Goal: Task Accomplishment & Management: Complete application form

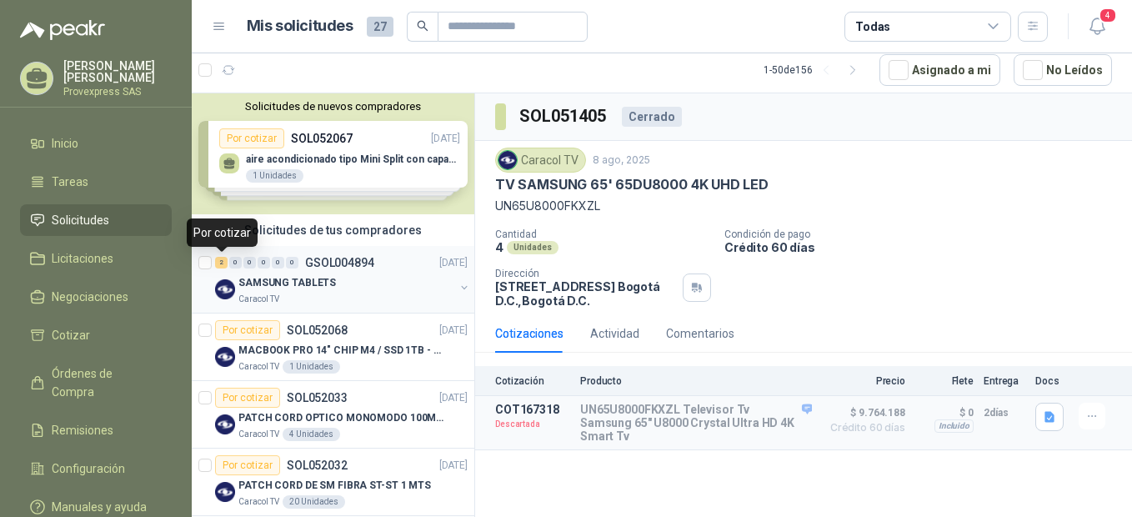
click at [223, 263] on div "2" at bounding box center [221, 263] width 13 height 12
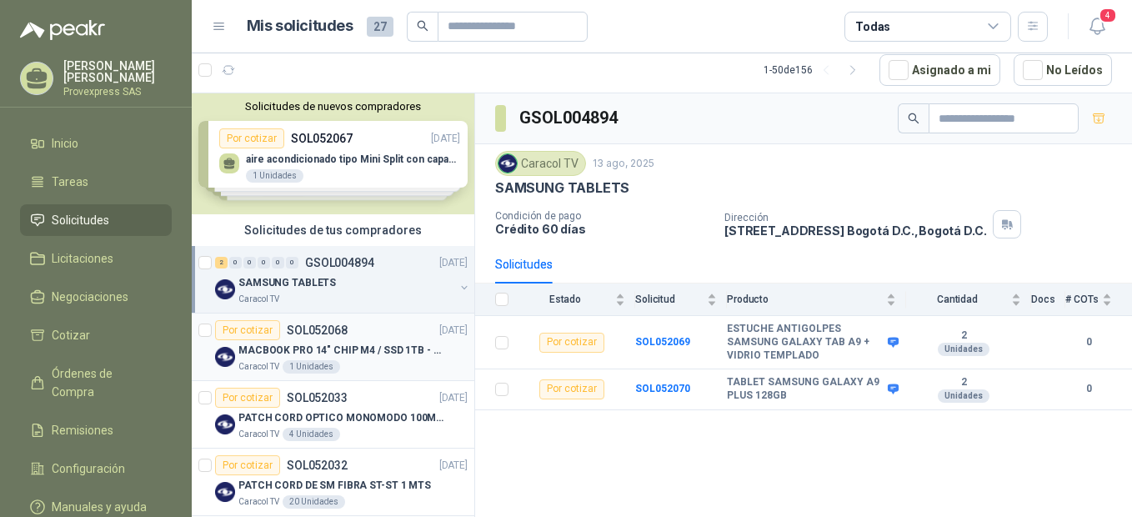
click at [250, 333] on div "Por cotizar" at bounding box center [247, 330] width 65 height 20
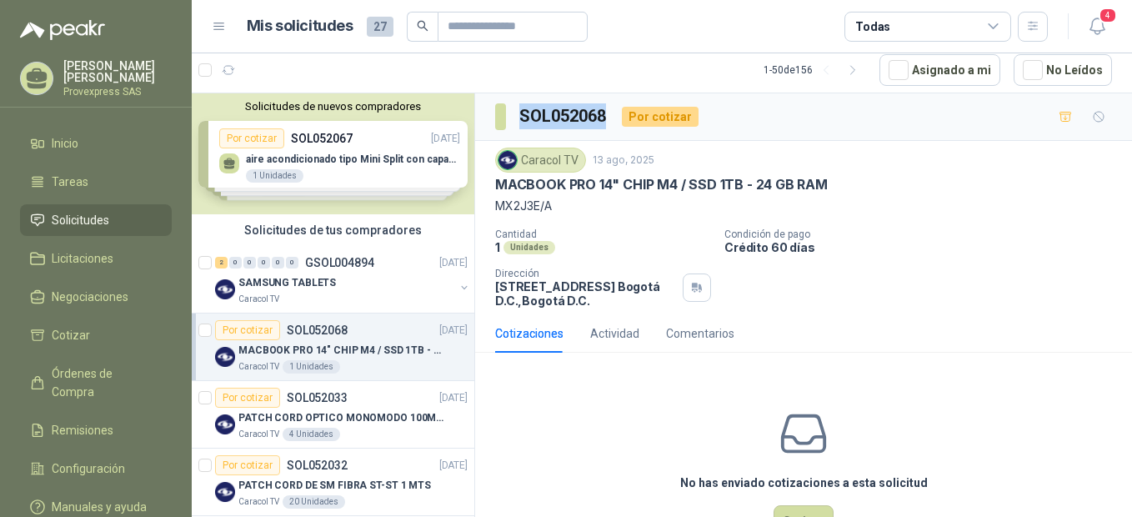
drag, startPoint x: 609, startPoint y: 110, endPoint x: 513, endPoint y: 118, distance: 96.3
click at [513, 118] on section "SOL052068" at bounding box center [551, 116] width 113 height 27
copy h3 "SOL052068"
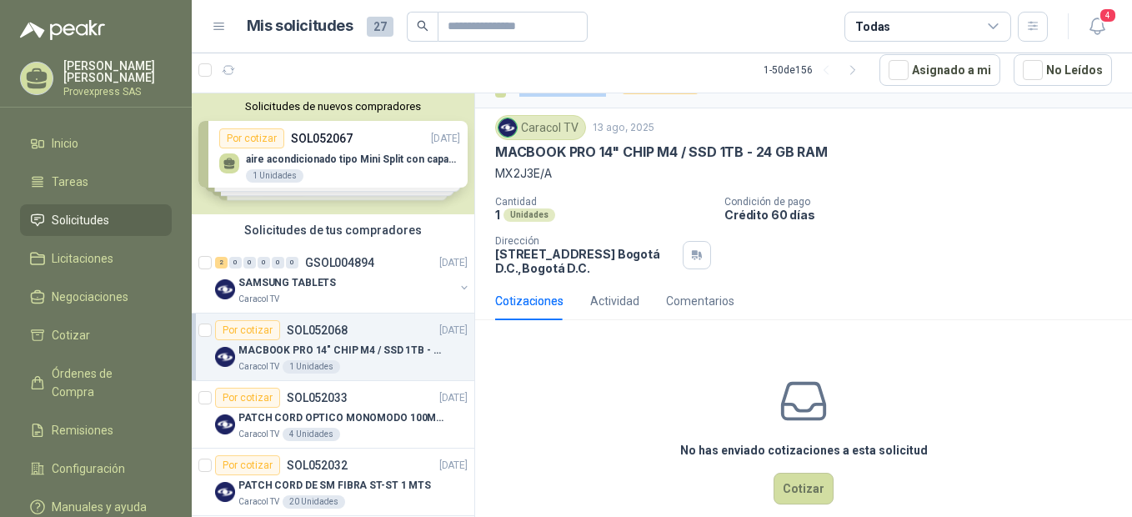
scroll to position [63, 0]
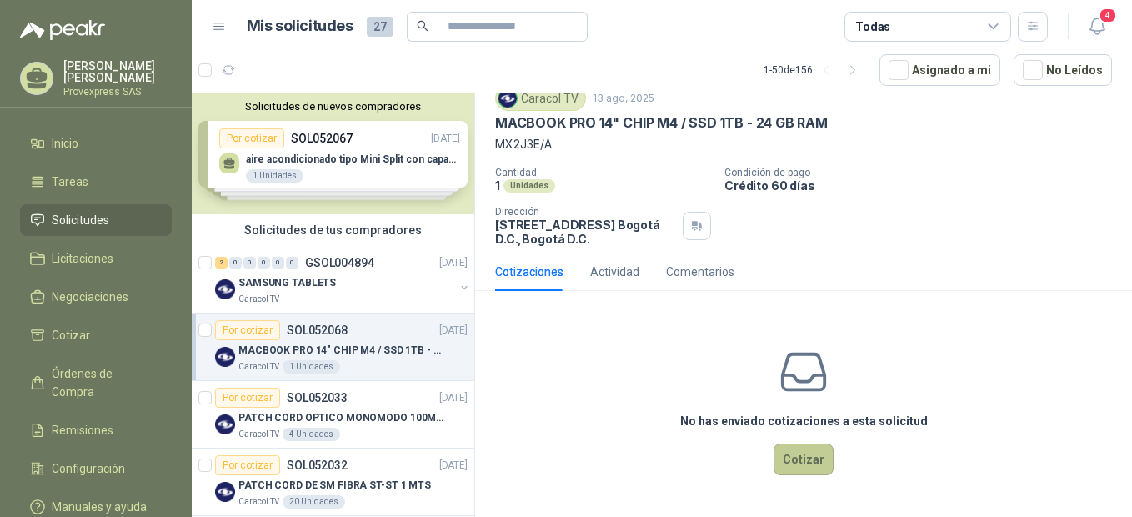
click at [806, 457] on button "Cotizar" at bounding box center [804, 460] width 60 height 32
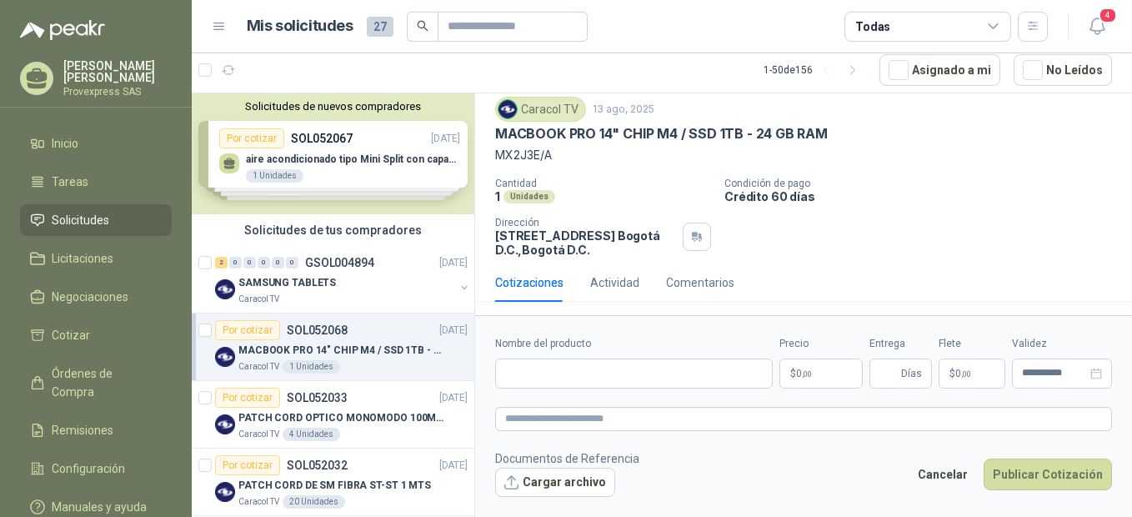
scroll to position [51, 0]
click at [525, 378] on input "Nombre del producto" at bounding box center [634, 374] width 278 height 30
click at [519, 366] on input "Nombre del producto" at bounding box center [634, 374] width 278 height 30
paste input "**********"
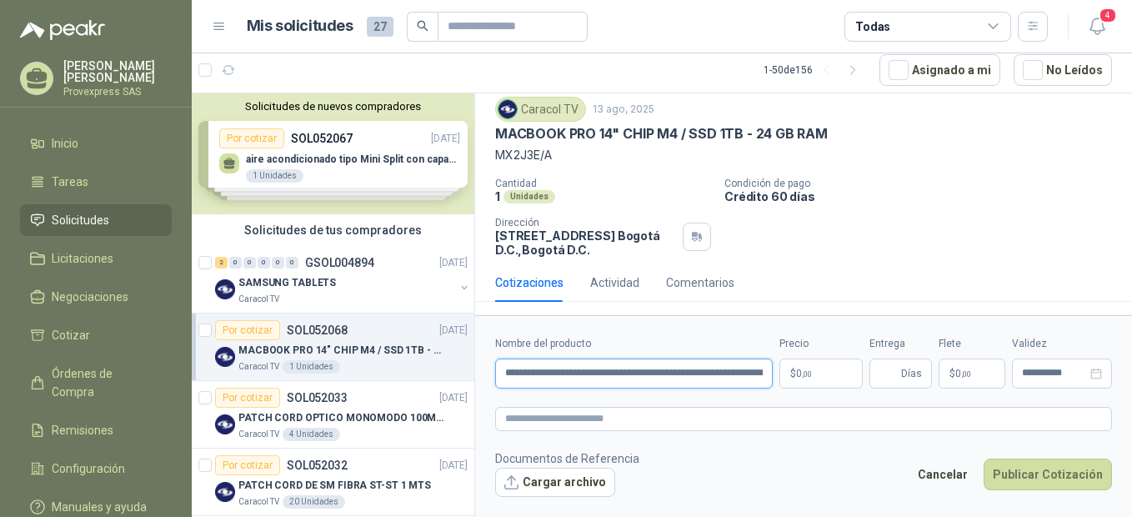
scroll to position [0, 216]
type input "**********"
click at [829, 376] on p "$ 0 ,00" at bounding box center [821, 374] width 83 height 30
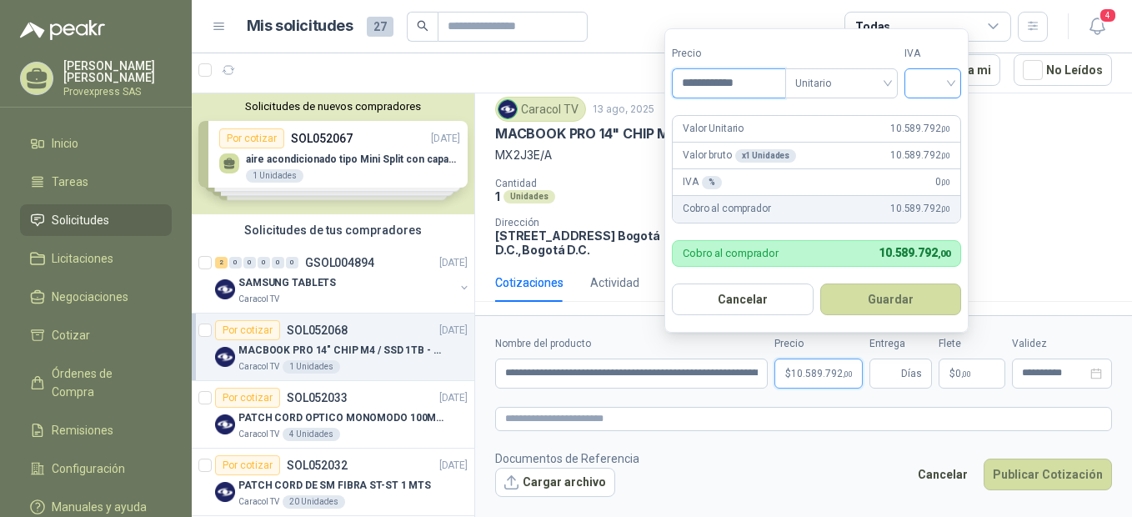
click at [957, 85] on div at bounding box center [933, 83] width 57 height 30
type input "**********"
click at [936, 113] on div "19%" at bounding box center [936, 117] width 31 height 18
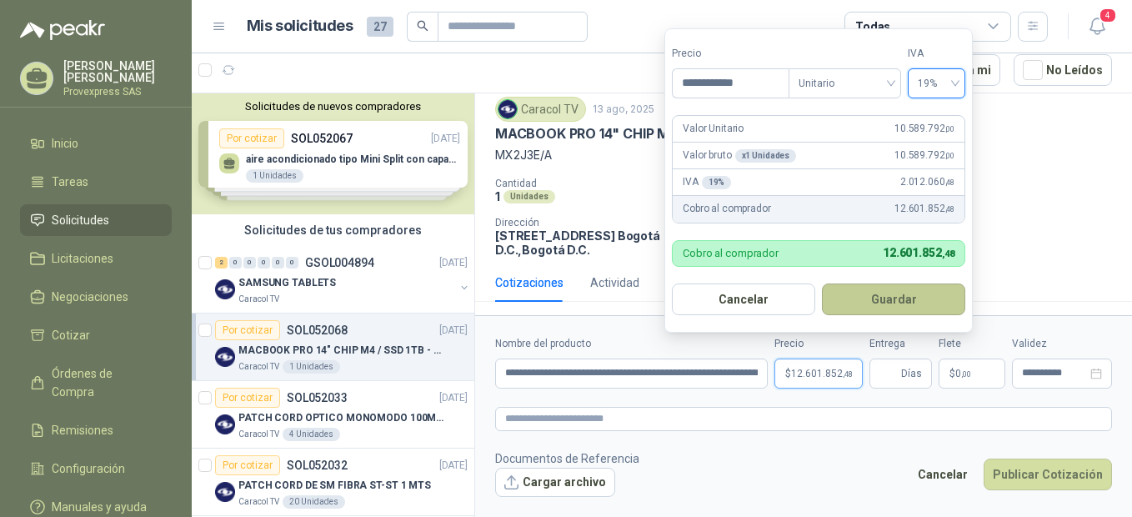
click at [871, 297] on button "Guardar" at bounding box center [893, 300] width 143 height 32
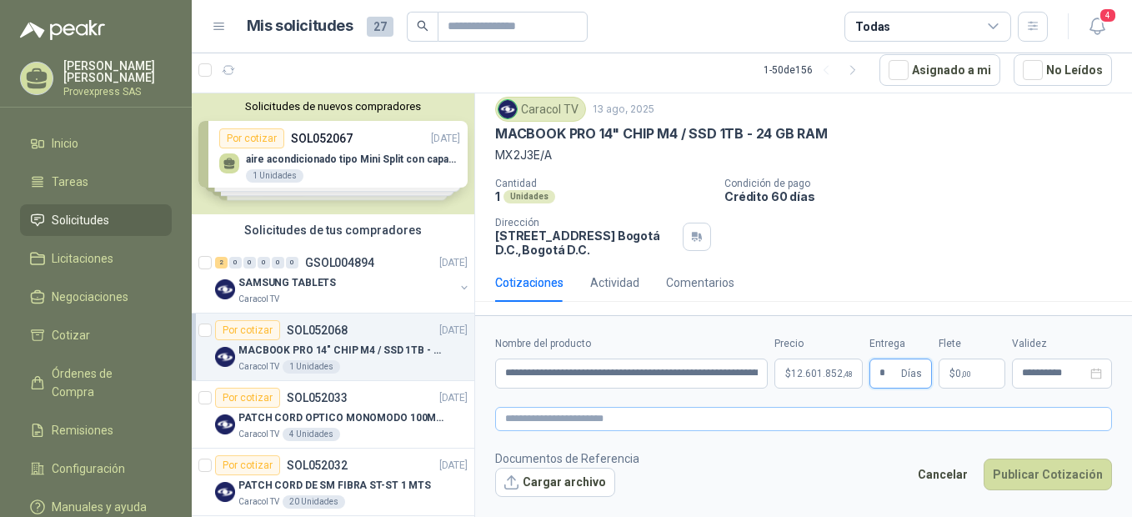
type input "*"
click at [530, 422] on textarea at bounding box center [803, 419] width 617 height 24
paste textarea "**********"
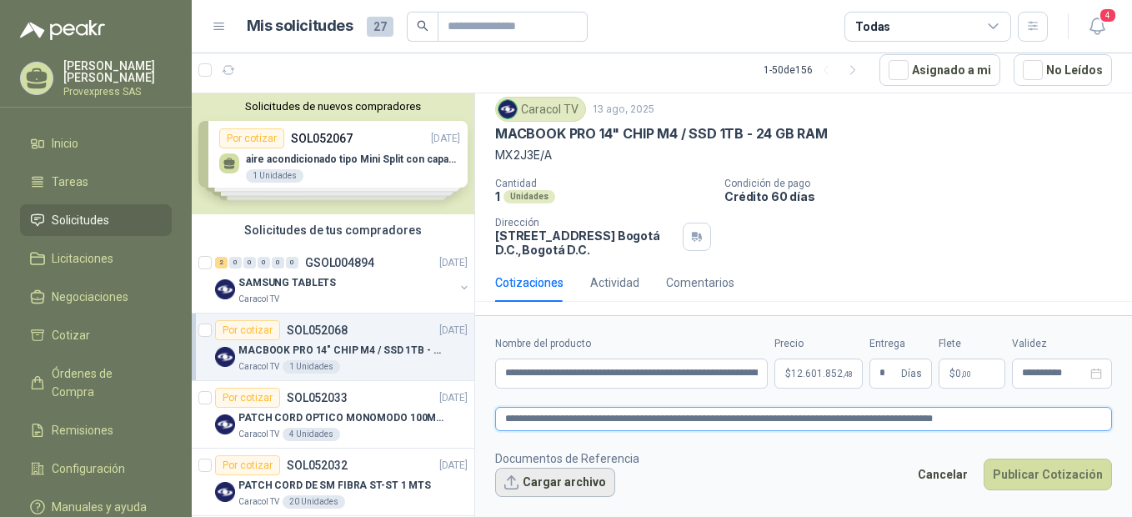
type textarea "**********"
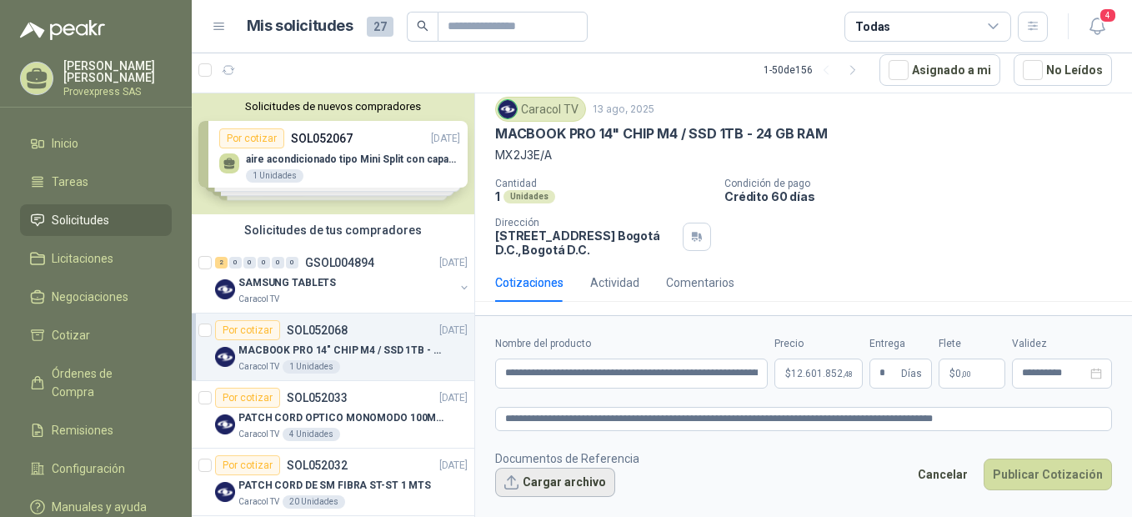
click at [540, 485] on button "Cargar archivo" at bounding box center [555, 483] width 120 height 30
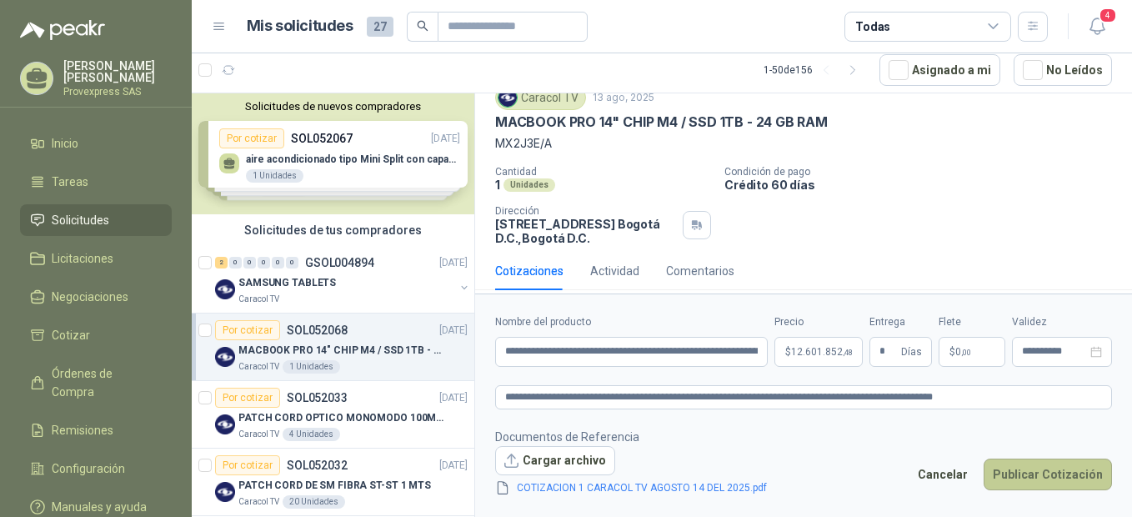
click at [1055, 468] on button "Publicar Cotización" at bounding box center [1048, 475] width 128 height 32
click at [644, 351] on input "**********" at bounding box center [631, 352] width 273 height 30
type input "**********"
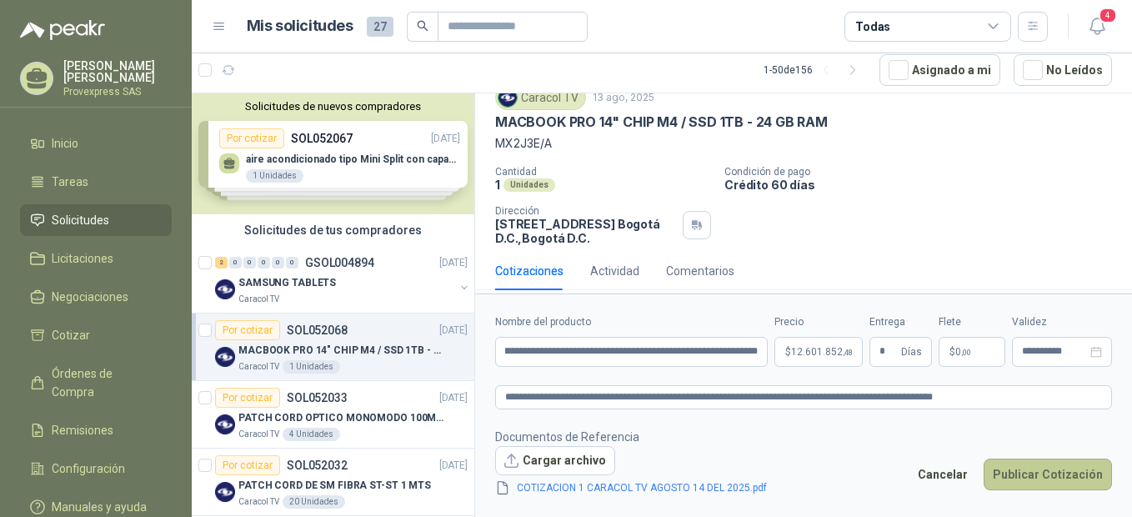
scroll to position [0, 0]
click at [1041, 477] on button "Publicar Cotización" at bounding box center [1048, 475] width 128 height 32
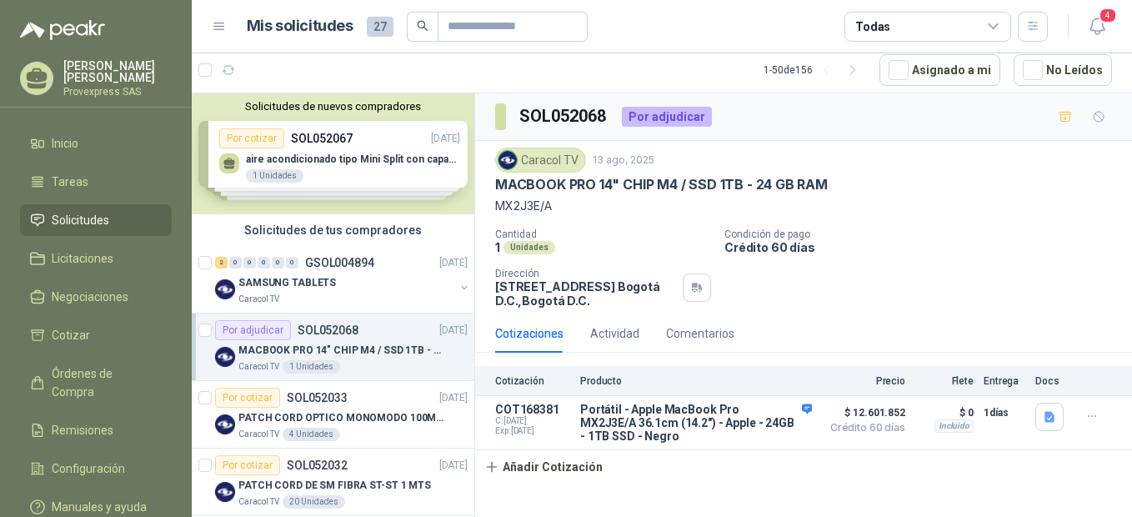
scroll to position [371, 0]
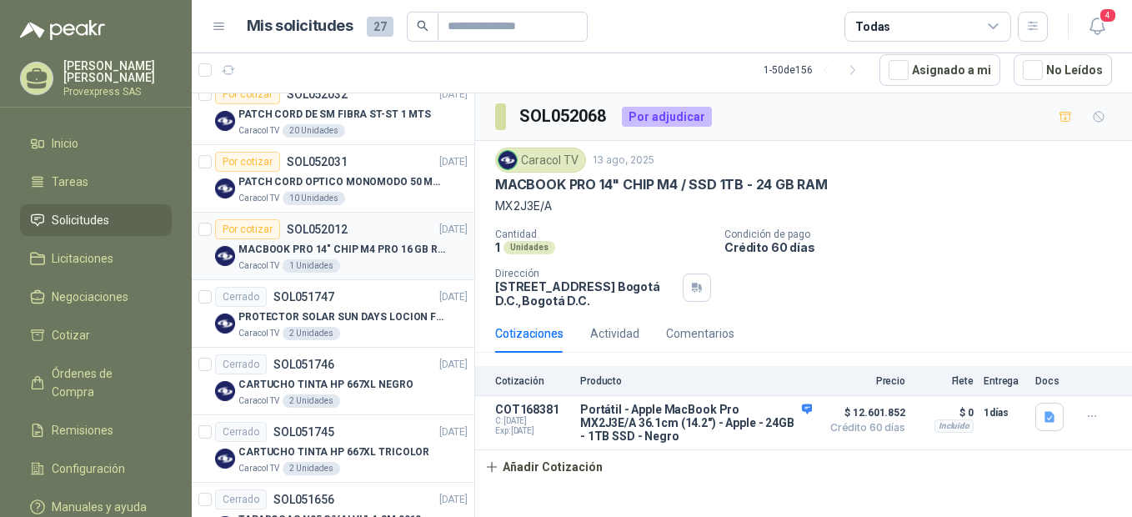
click at [240, 228] on div "Por cotizar" at bounding box center [247, 229] width 65 height 20
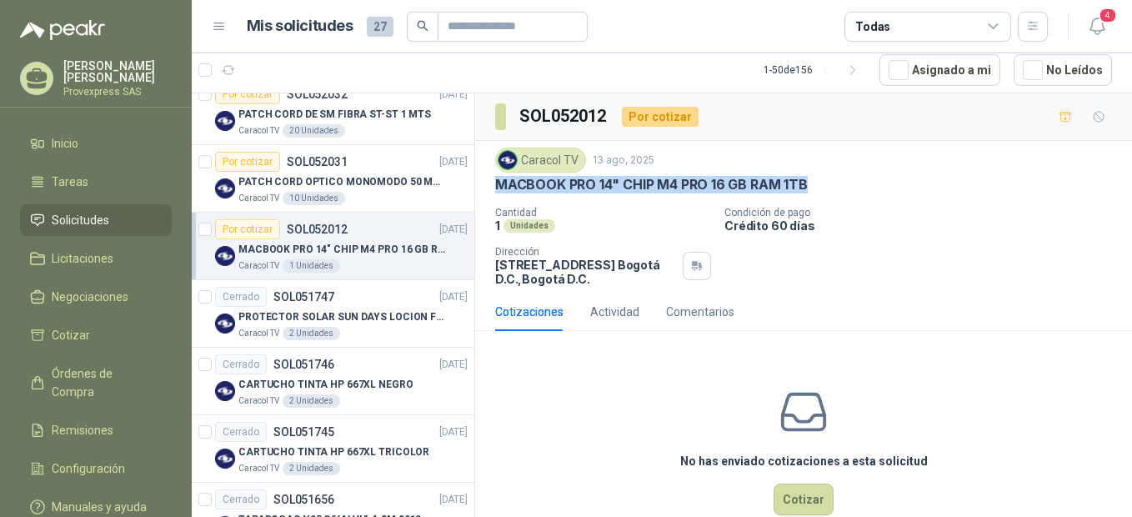
drag, startPoint x: 813, startPoint y: 183, endPoint x: 489, endPoint y: 188, distance: 324.4
click at [489, 188] on div "Caracol TV 13 ago, 2025 MACBOOK PRO 14" CHIP M4 PRO 16 GB RAM 1TB Cantidad 1 Un…" at bounding box center [803, 217] width 657 height 152
copy p "MACBOOK PRO 14" CHIP M4 PRO 16 GB RAM 1TB"
click at [843, 249] on div "Cantidad 1 Unidades Condición de pago Crédito 60 [PERSON_NAME] Dirección [STREE…" at bounding box center [803, 246] width 617 height 79
drag, startPoint x: 815, startPoint y: 178, endPoint x: 490, endPoint y: 189, distance: 324.6
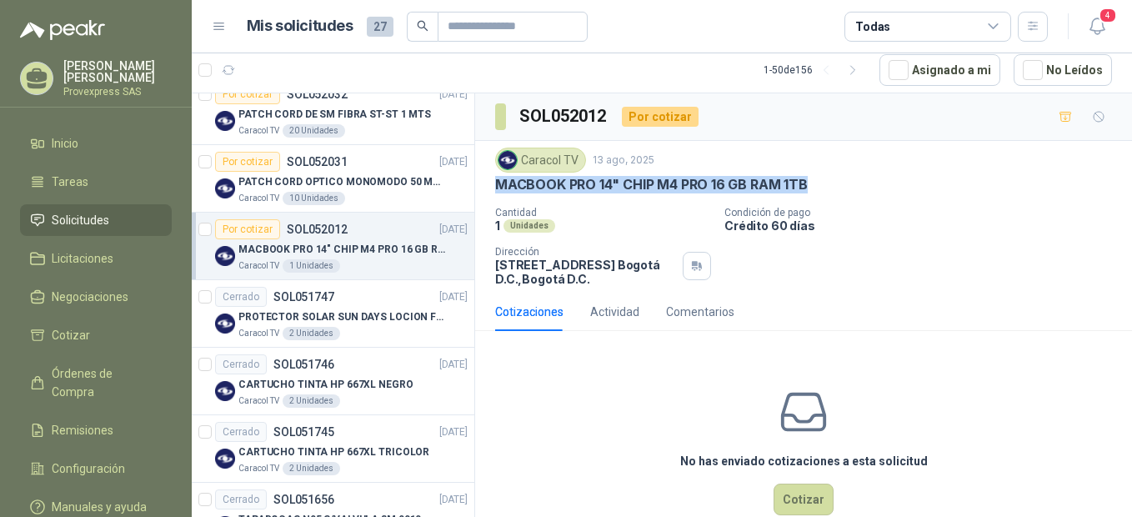
click at [490, 189] on div "Caracol TV 13 ago, 2025 MACBOOK PRO 14" CHIP M4 PRO 16 GB RAM 1TB Cantidad 1 Un…" at bounding box center [803, 217] width 657 height 152
drag, startPoint x: 490, startPoint y: 189, endPoint x: 612, endPoint y: 181, distance: 122.0
copy p "MACBOOK PRO 14" CHIP M4 PRO 16 GB RAM 1TB"
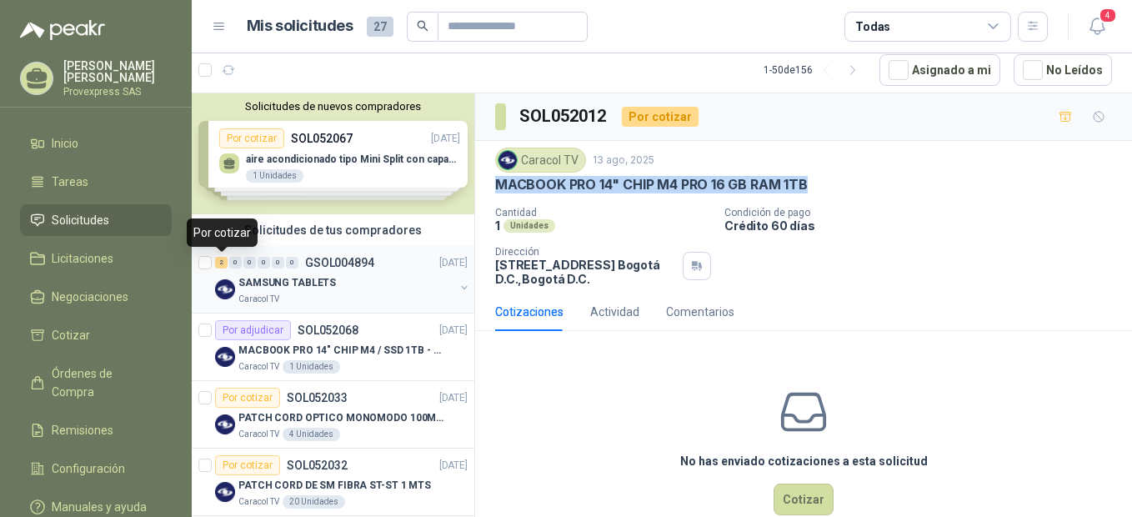
click at [225, 262] on div "2" at bounding box center [221, 263] width 13 height 12
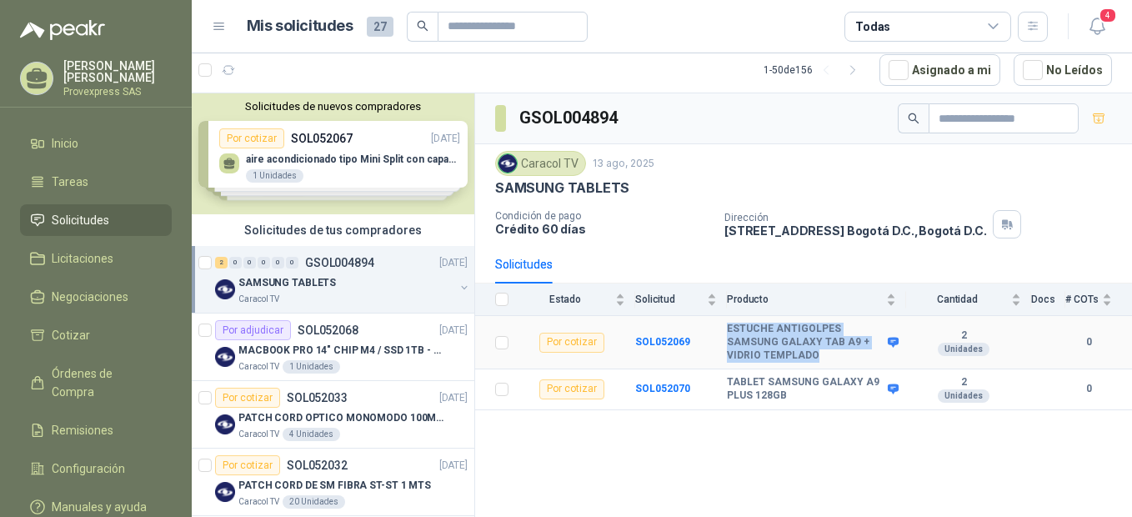
drag, startPoint x: 729, startPoint y: 329, endPoint x: 792, endPoint y: 354, distance: 68.4
click at [792, 354] on b "ESTUCHE ANTIGOLPES SAMSUNG GALAXY TAB A9 + VIDRIO TEMPLADO" at bounding box center [805, 342] width 157 height 39
drag, startPoint x: 792, startPoint y: 354, endPoint x: 756, endPoint y: 327, distance: 45.9
copy b "ESTUCHE ANTIGOLPES SAMSUNG GALAXY TAB A9 + VIDRIO TEMPLADO"
click at [244, 398] on div "Por cotizar" at bounding box center [247, 398] width 65 height 20
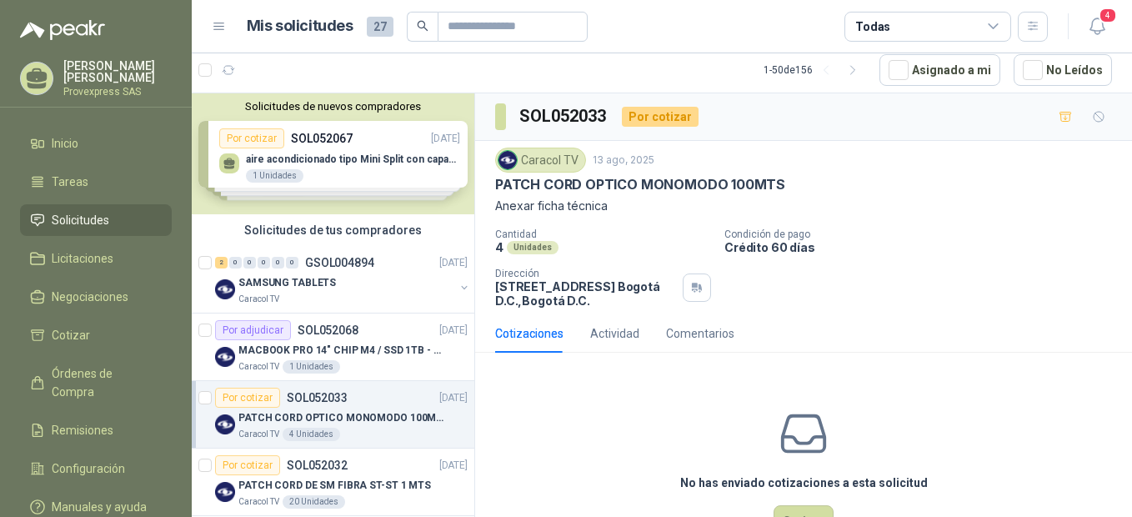
click at [617, 103] on div "SOL052033 Por cotizar" at bounding box center [803, 117] width 657 height 48
drag, startPoint x: 610, startPoint y: 114, endPoint x: 520, endPoint y: 118, distance: 90.2
click at [520, 118] on h3 "SOL052033" at bounding box center [564, 116] width 89 height 26
copy h3 "SOL052033"
click at [562, 422] on div "No has enviado cotizaciones a esta solicitud Cotizar" at bounding box center [803, 472] width 657 height 213
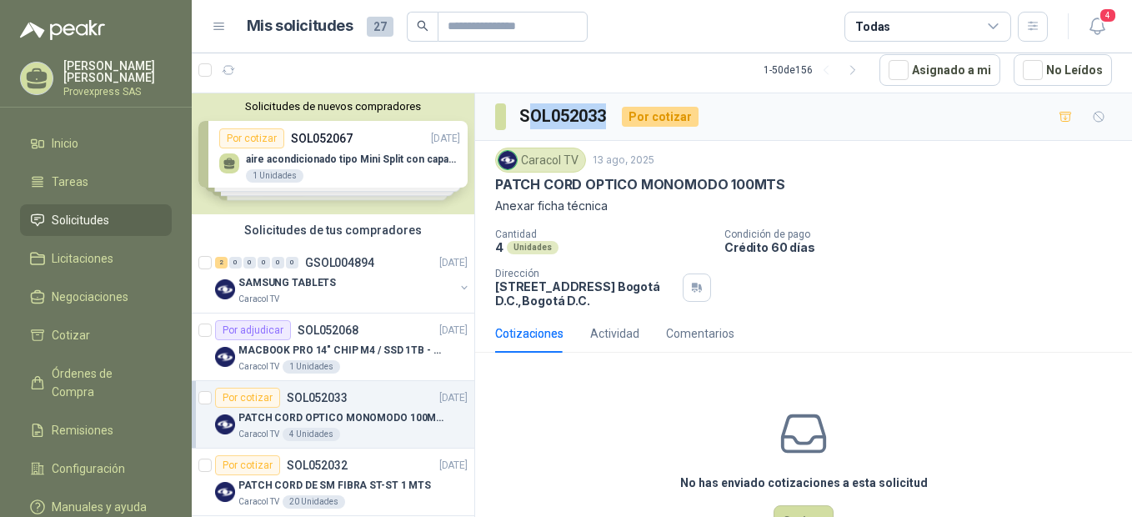
drag, startPoint x: 610, startPoint y: 112, endPoint x: 530, endPoint y: 121, distance: 80.6
click at [530, 121] on h3 "SOL052033" at bounding box center [564, 116] width 89 height 26
click at [222, 263] on div "2" at bounding box center [221, 263] width 13 height 12
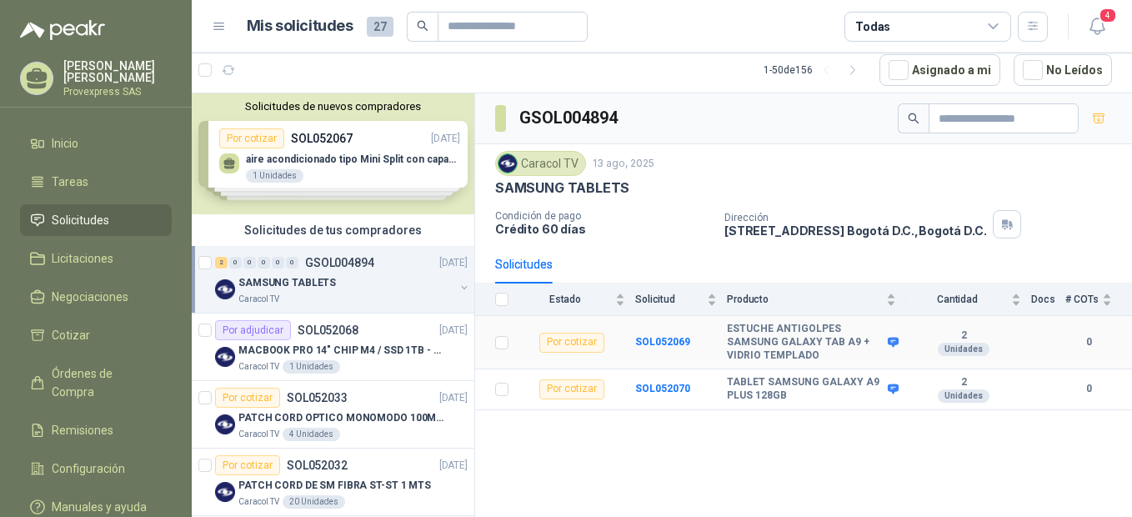
click at [570, 344] on div "Por cotizar" at bounding box center [572, 343] width 65 height 20
click at [558, 343] on div "Por cotizar" at bounding box center [572, 343] width 65 height 20
click at [1130, 433] on div "GSOL004894 Caracol TV 13 ago, 2025 SAMSUNG TABLETS Condición de pago Crédito 60…" at bounding box center [803, 305] width 657 height 424
click at [1106, 476] on div "GSOL004894 Caracol TV 13 ago, 2025 SAMSUNG TABLETS Condición de pago Crédito 60…" at bounding box center [803, 305] width 657 height 424
click at [683, 455] on div "GSOL004894 Caracol TV 13 ago, 2025 SAMSUNG TABLETS Condición de pago Crédito 60…" at bounding box center [803, 305] width 657 height 424
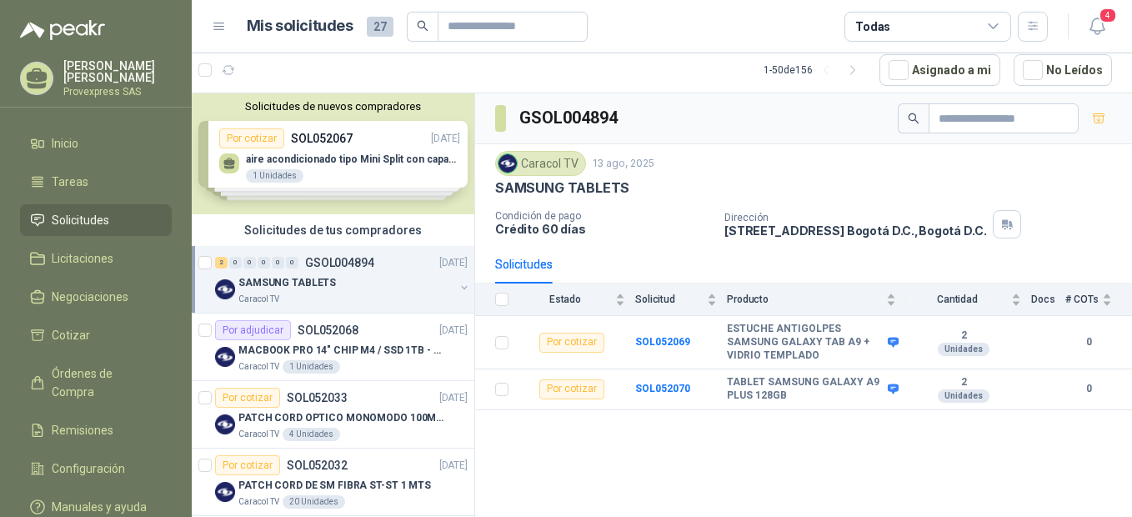
click at [1132, 467] on div "GSOL004894 Caracol TV 13 ago, 2025 SAMSUNG TABLETS Condición de pago Crédito 60…" at bounding box center [803, 305] width 657 height 424
click at [1004, 463] on div "GSOL004894 Caracol TV 13 ago, 2025 SAMSUNG TABLETS Condición de pago Crédito 60…" at bounding box center [803, 305] width 657 height 424
click at [581, 347] on div "Por cotizar" at bounding box center [572, 343] width 65 height 20
click at [651, 341] on b "SOL052069" at bounding box center [662, 342] width 55 height 12
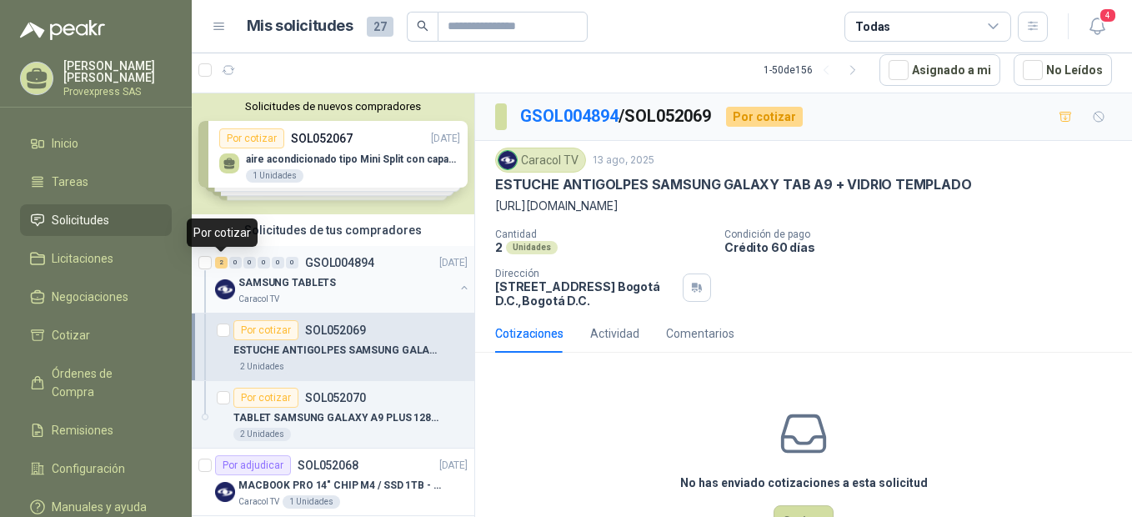
click at [219, 262] on div "2" at bounding box center [221, 263] width 13 height 12
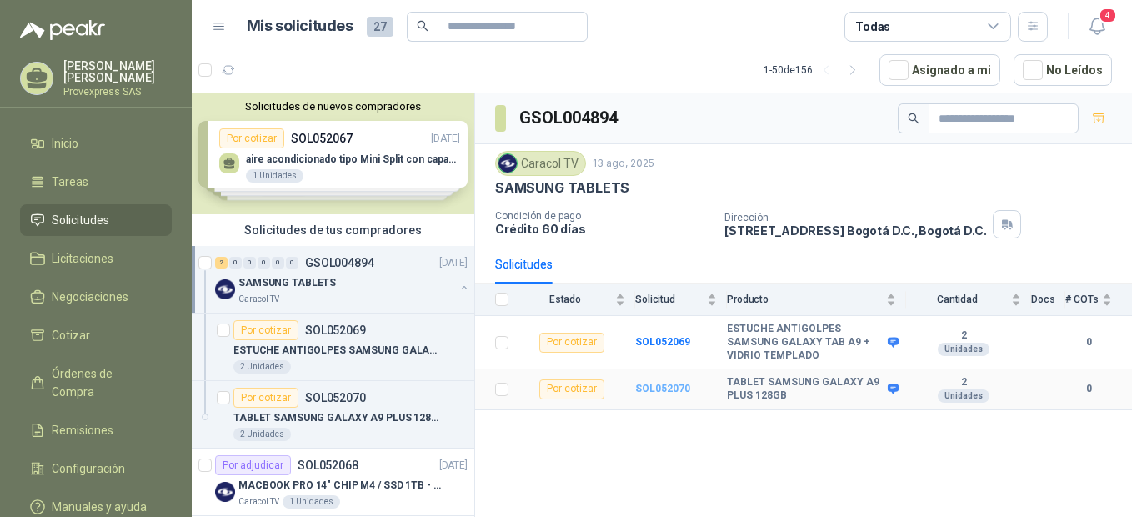
click at [660, 386] on b "SOL052070" at bounding box center [662, 389] width 55 height 12
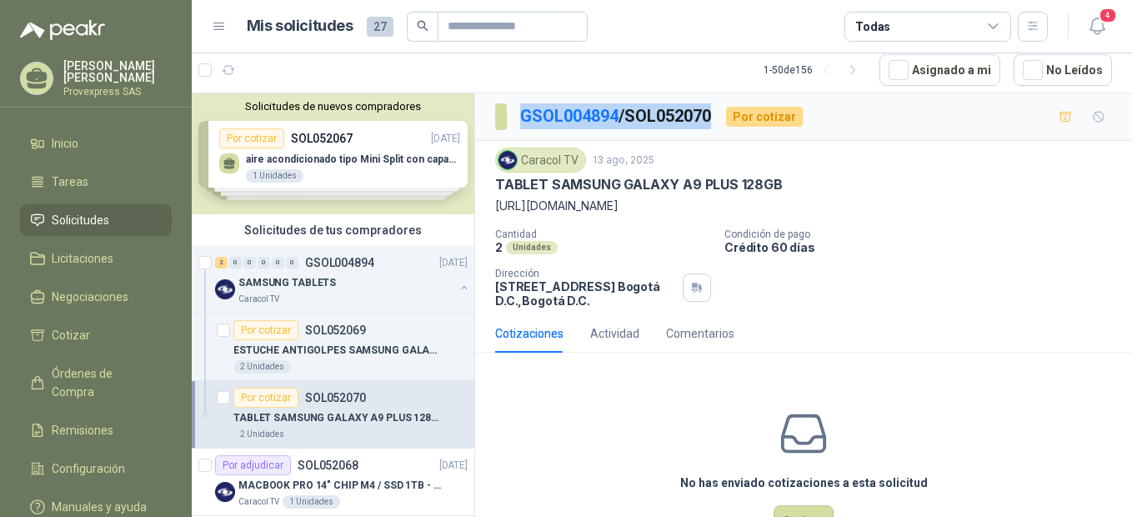
drag, startPoint x: 726, startPoint y: 113, endPoint x: 519, endPoint y: 129, distance: 208.3
click at [519, 129] on div "GSOL004894 / SOL052070 Por cotizar" at bounding box center [649, 116] width 308 height 27
copy p "GSOL004894 / SOL052070"
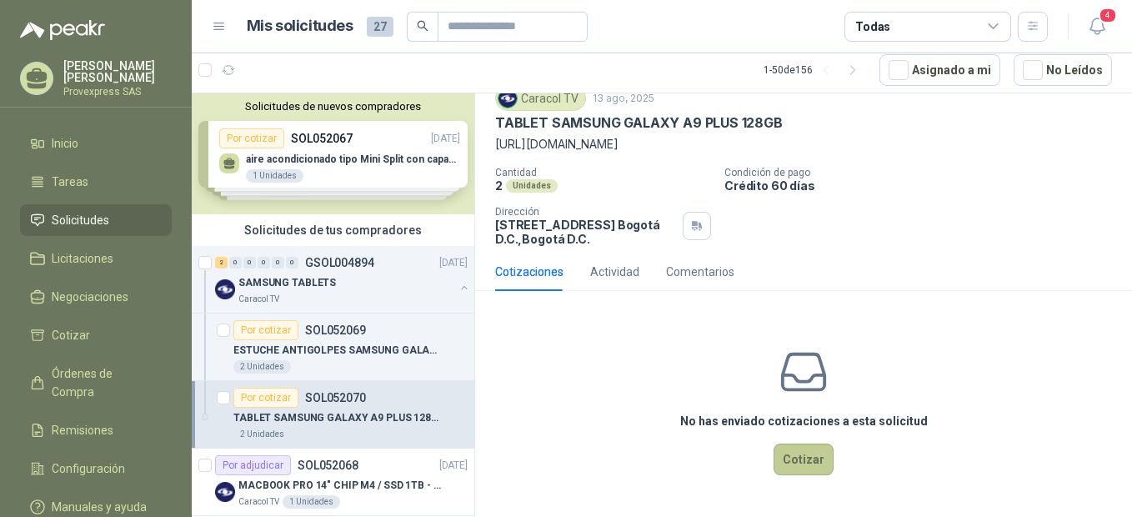
click at [776, 453] on button "Cotizar" at bounding box center [804, 460] width 60 height 32
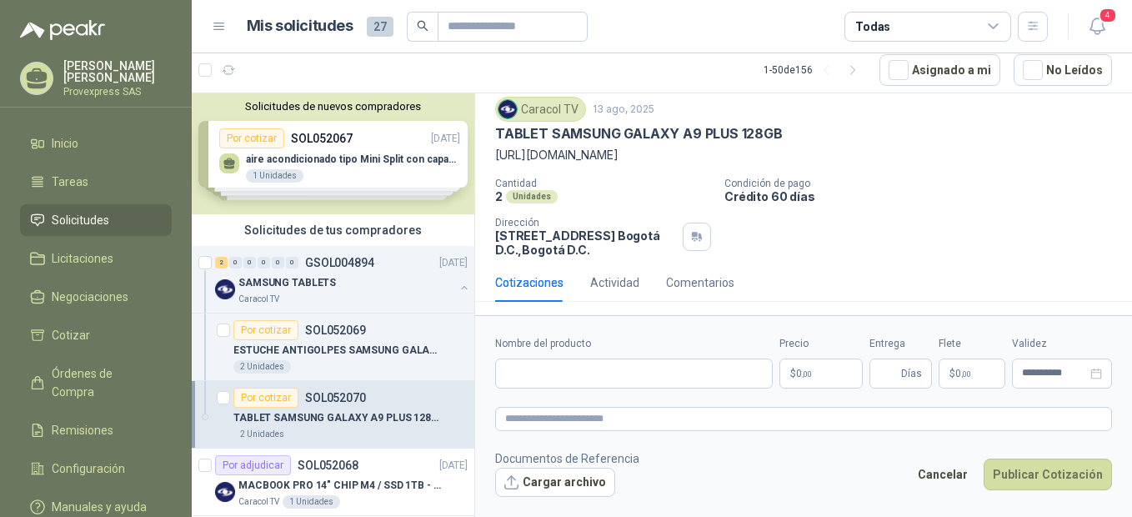
scroll to position [51, 0]
drag, startPoint x: 502, startPoint y: 370, endPoint x: 553, endPoint y: 369, distance: 50.9
click at [509, 369] on input "Nombre del producto" at bounding box center [634, 374] width 278 height 30
paste input "**********"
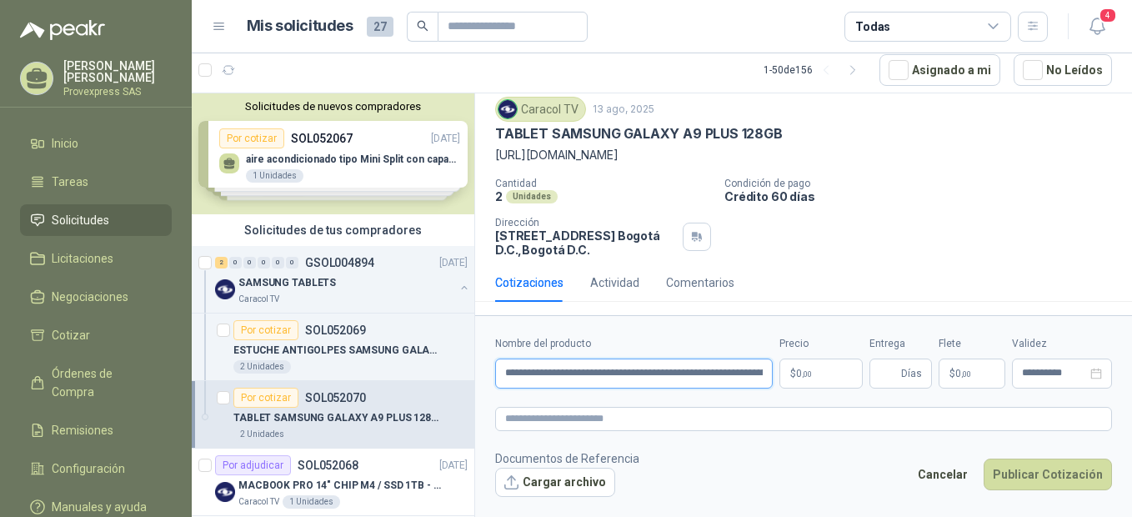
scroll to position [0, 319]
type input "**********"
click at [810, 370] on span ",00" at bounding box center [807, 373] width 10 height 9
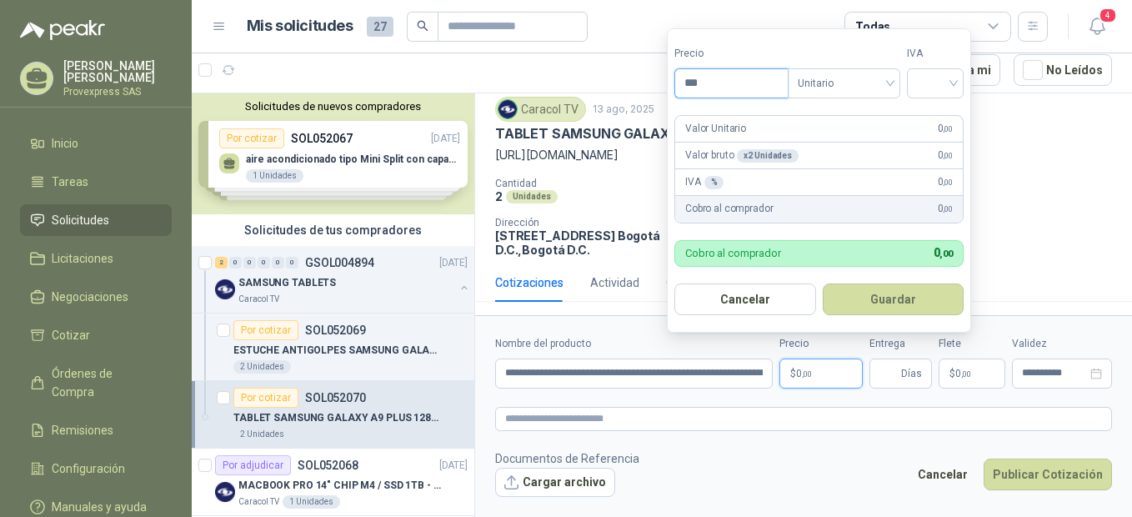
click at [726, 86] on input "***" at bounding box center [731, 83] width 113 height 28
click at [963, 84] on div at bounding box center [935, 83] width 57 height 30
type input "*********"
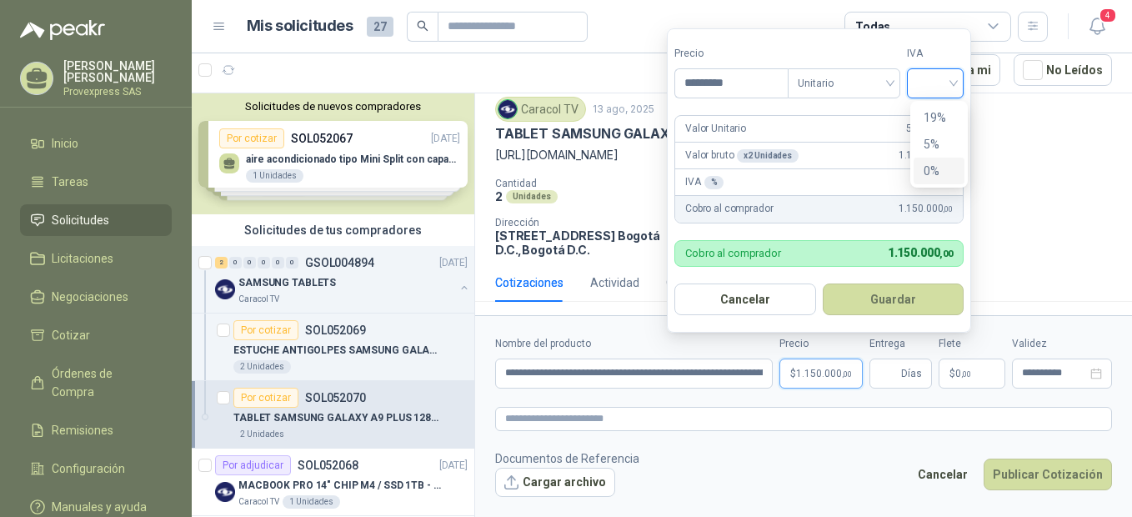
click at [943, 173] on div "0%" at bounding box center [939, 171] width 31 height 18
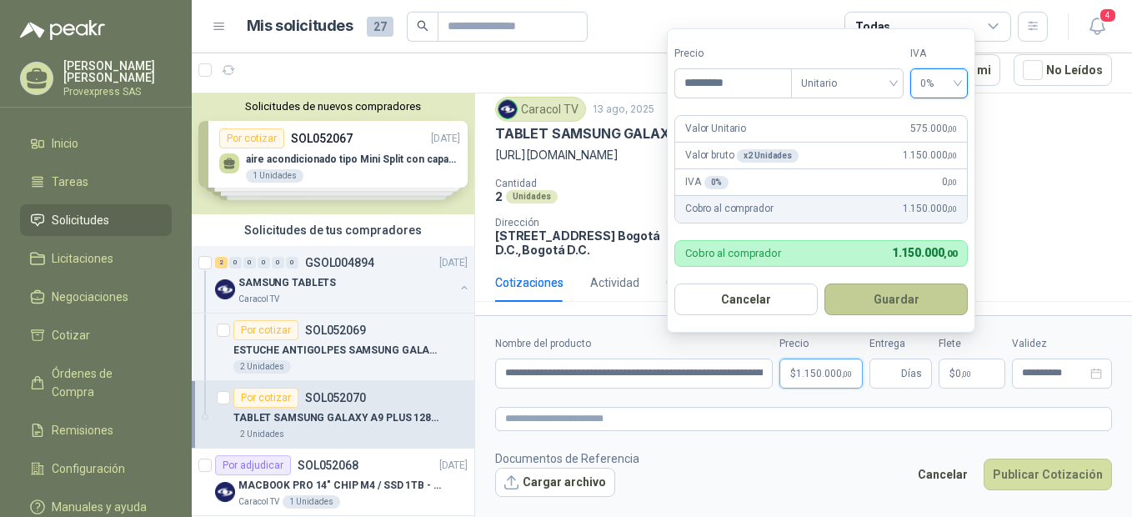
click at [894, 304] on button "Guardar" at bounding box center [896, 300] width 143 height 32
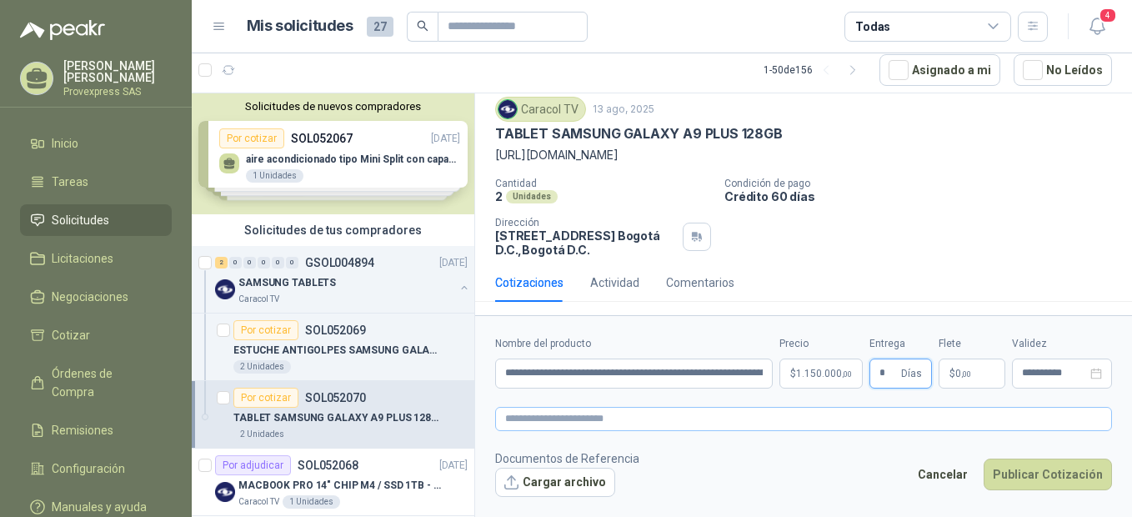
type input "*"
click at [525, 426] on textarea at bounding box center [803, 419] width 617 height 24
paste textarea "**********"
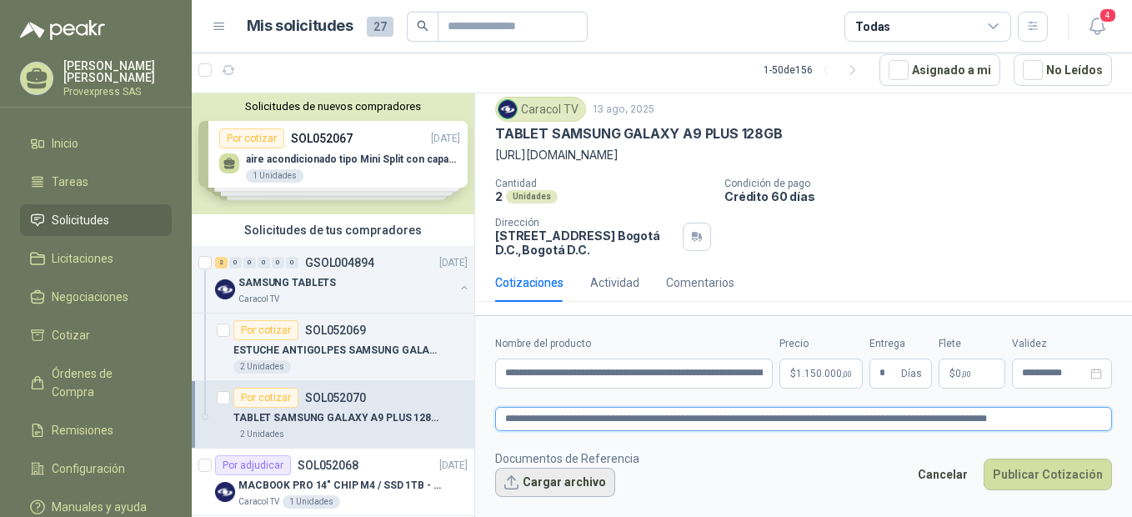
type textarea "**********"
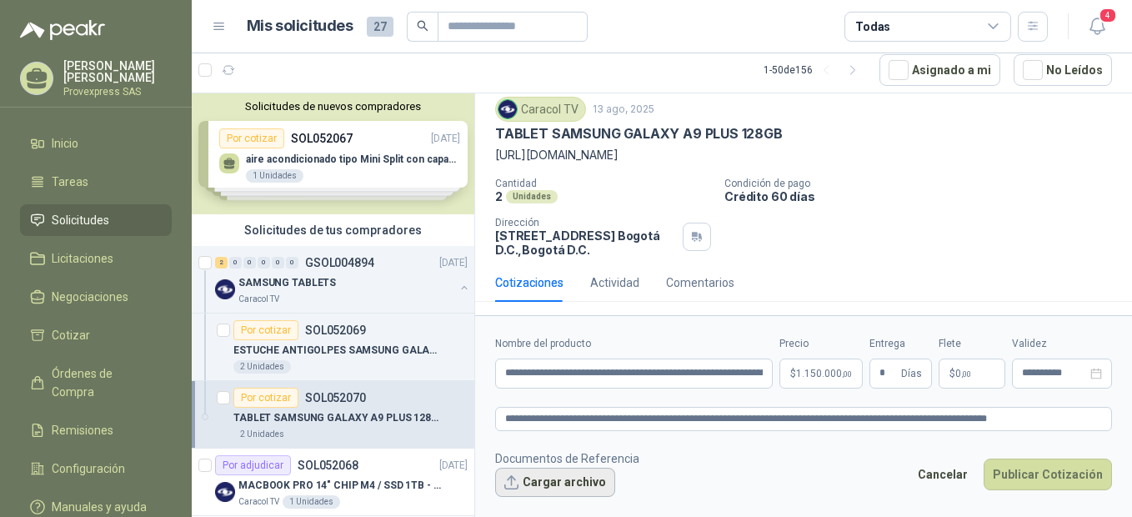
click at [535, 479] on button "Cargar archivo" at bounding box center [555, 483] width 120 height 30
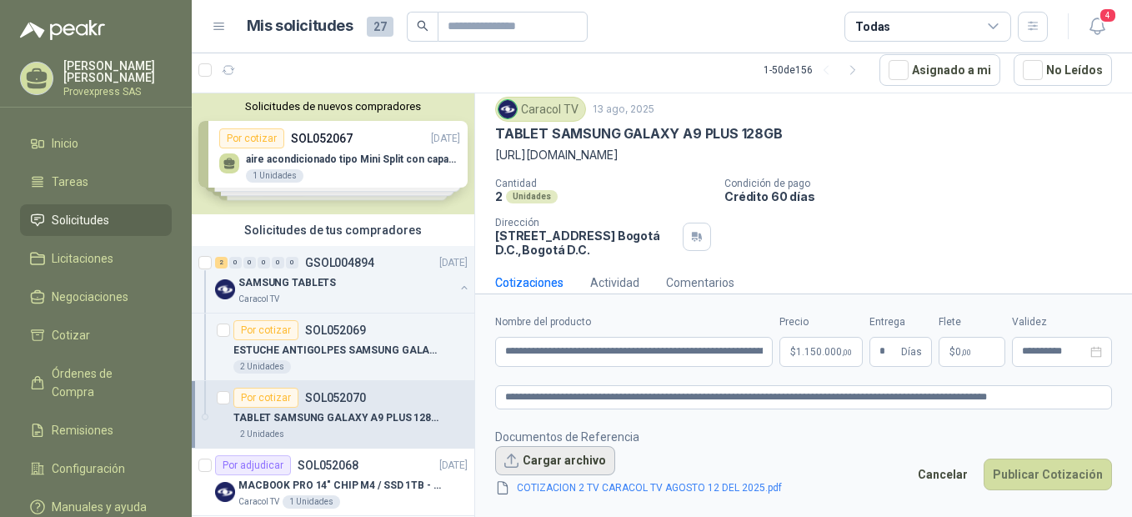
scroll to position [63, 0]
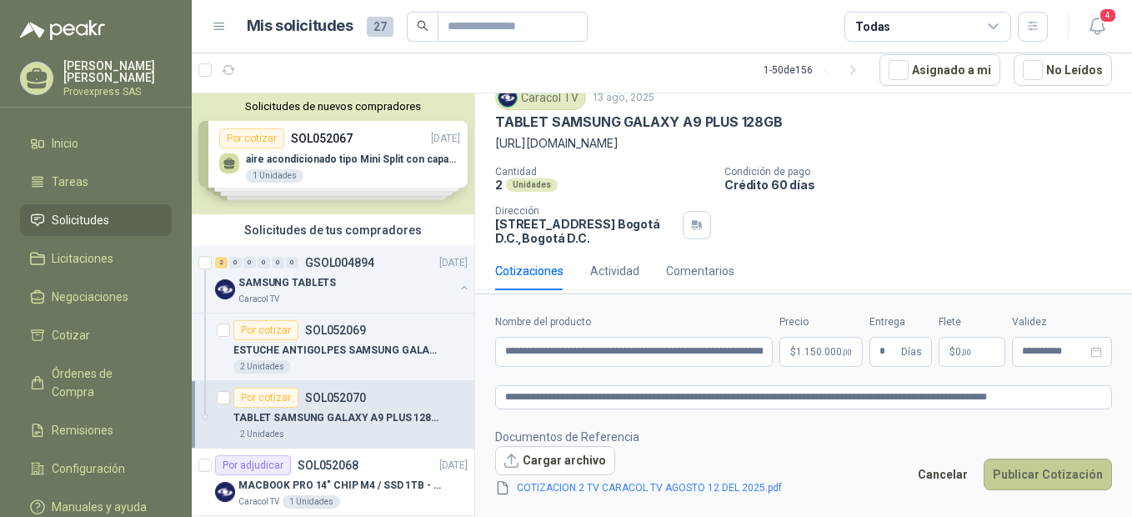
click at [1041, 477] on button "Publicar Cotización" at bounding box center [1048, 475] width 128 height 32
click at [804, 260] on div "Cotizaciones Actividad Comentarios" at bounding box center [803, 271] width 617 height 38
click at [1045, 470] on button "Publicar Cotización" at bounding box center [1048, 475] width 128 height 32
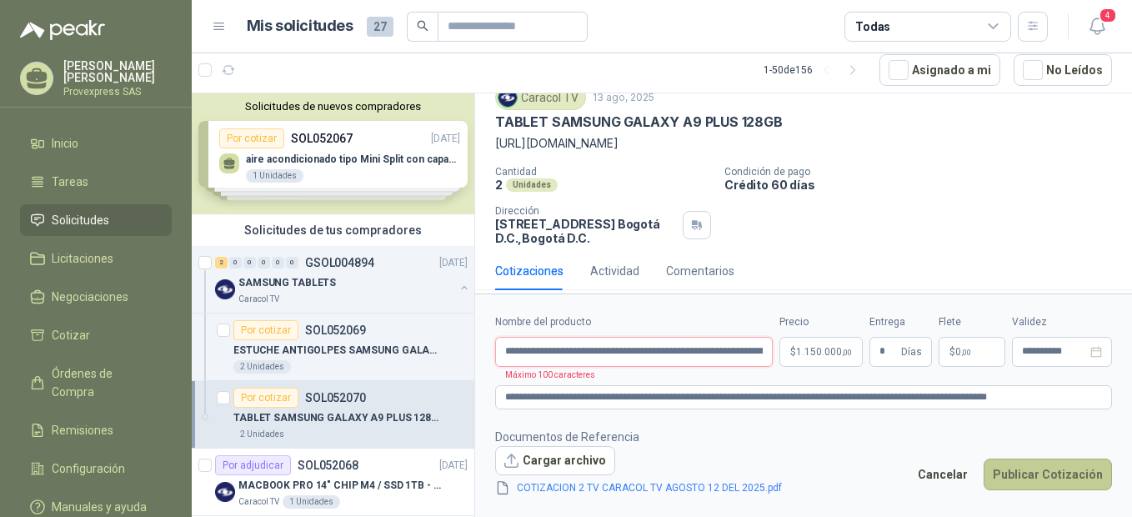
scroll to position [0, 250]
click at [580, 360] on input "**********" at bounding box center [634, 352] width 278 height 30
type input "**********"
click at [1041, 474] on button "Publicar Cotización" at bounding box center [1048, 475] width 128 height 32
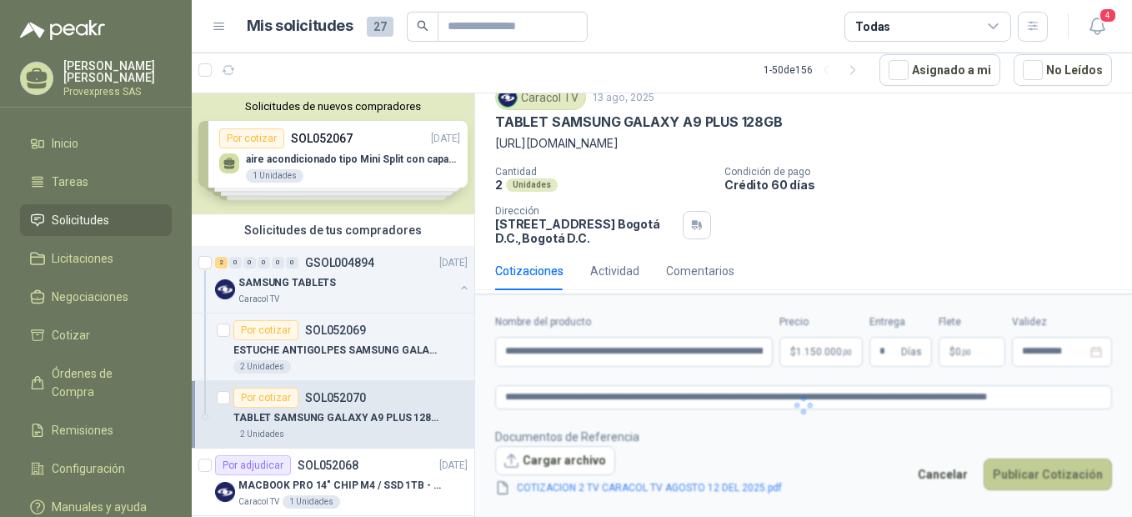
scroll to position [0, 0]
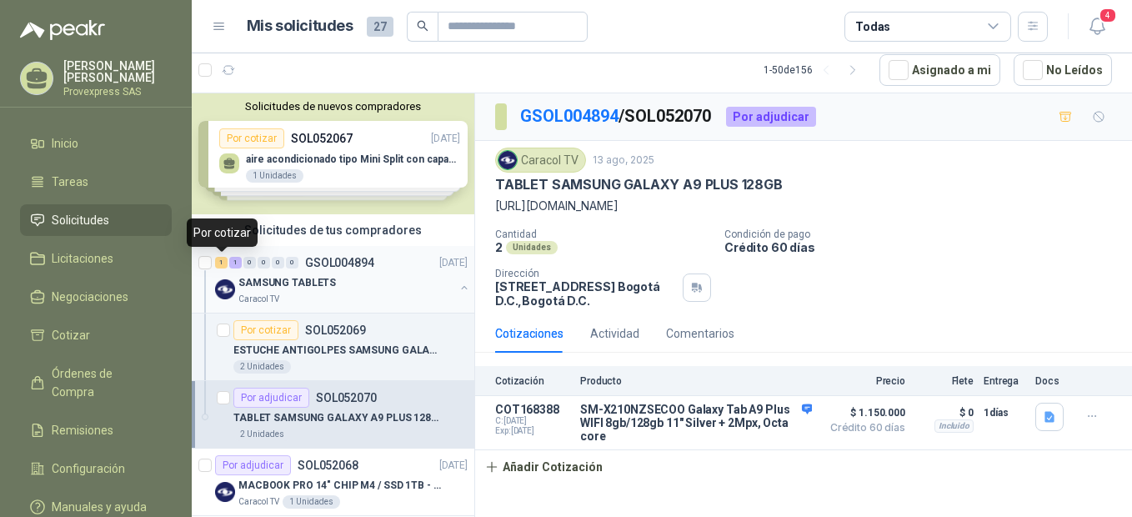
click at [225, 264] on div "1" at bounding box center [221, 263] width 13 height 12
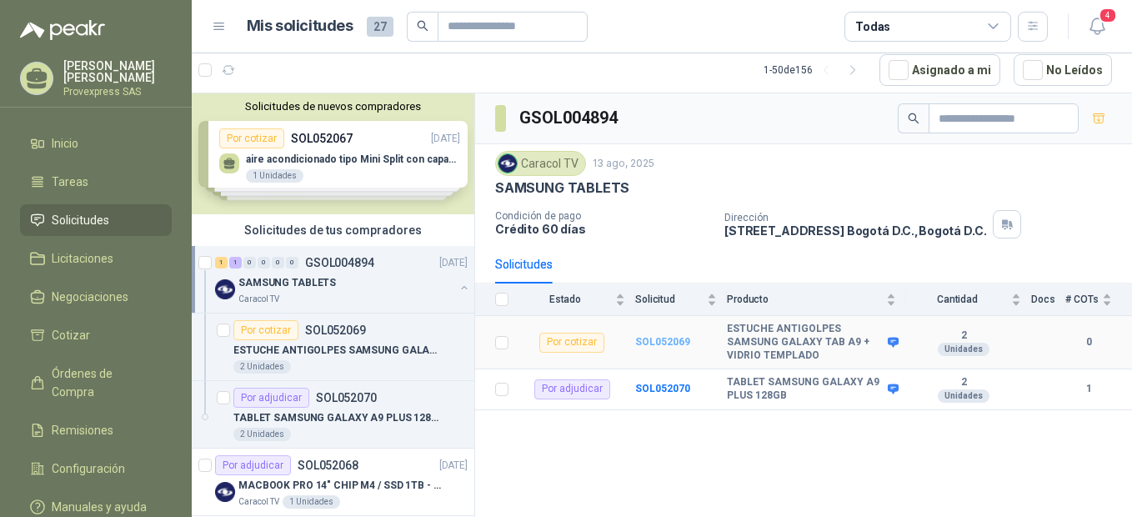
click at [665, 343] on b "SOL052069" at bounding box center [662, 342] width 55 height 12
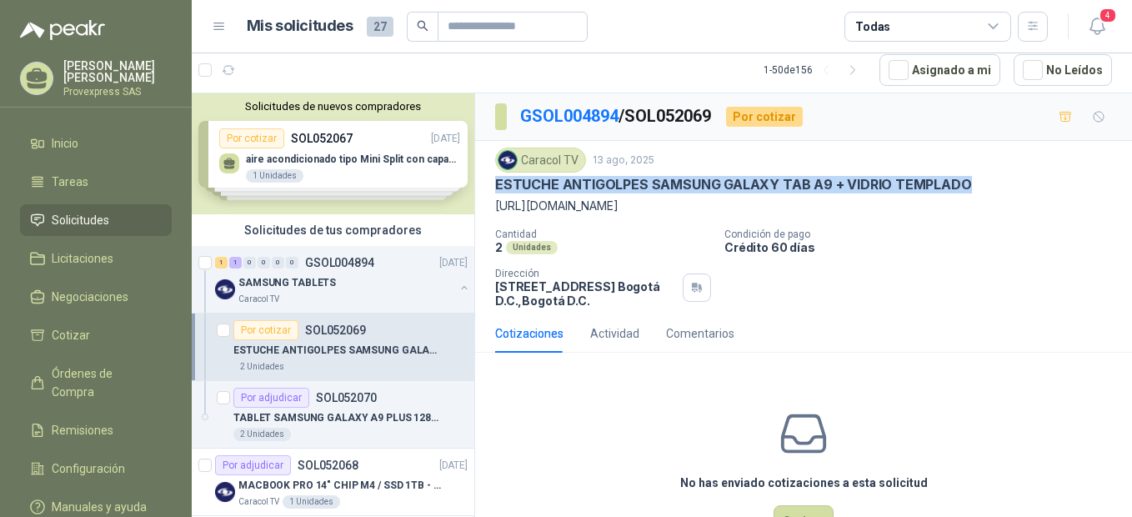
drag, startPoint x: 1013, startPoint y: 177, endPoint x: 482, endPoint y: 188, distance: 531.3
click at [482, 188] on div "Caracol TV 13 ago, 2025 ESTUCHE ANTIGOLPES SAMSUNG GALAXY TAB A9 + [PERSON_NAME…" at bounding box center [803, 227] width 657 height 173
drag, startPoint x: 482, startPoint y: 188, endPoint x: 564, endPoint y: 178, distance: 82.4
copy p "ESTUCHE ANTIGOLPES SAMSUNG GALAXY TAB A9 + VIDRIO TEMPLADO"
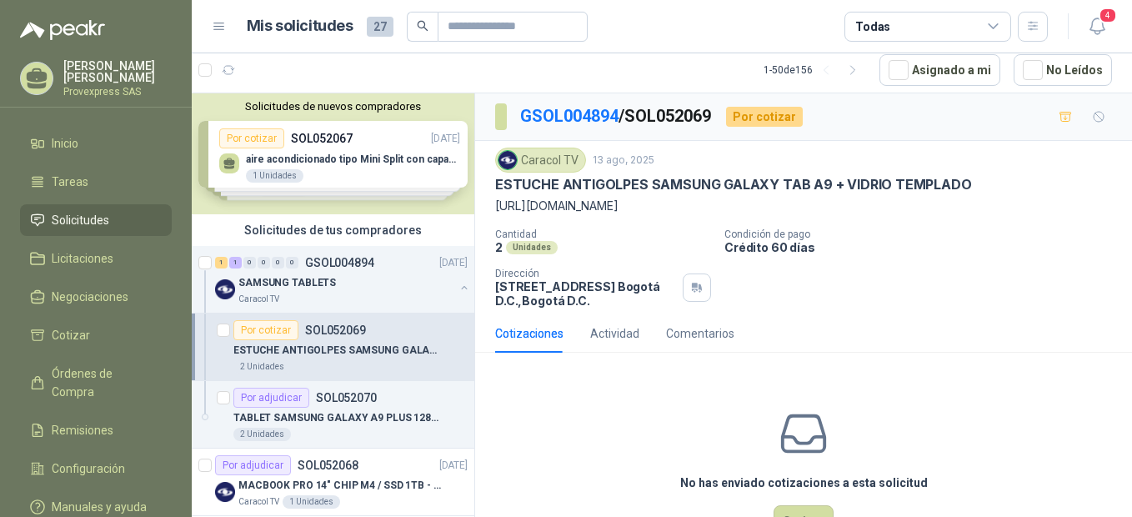
click at [621, 395] on div "No has enviado cotizaciones a esta solicitud Cotizar" at bounding box center [803, 472] width 657 height 213
drag, startPoint x: 725, startPoint y: 110, endPoint x: 515, endPoint y: 125, distance: 211.5
click at [515, 125] on div "GSOL004894 / SOL052069 Por cotizar" at bounding box center [649, 116] width 308 height 27
copy p "GSOL004894 / SOL052069"
click at [790, 516] on button "Cotizar" at bounding box center [804, 521] width 60 height 32
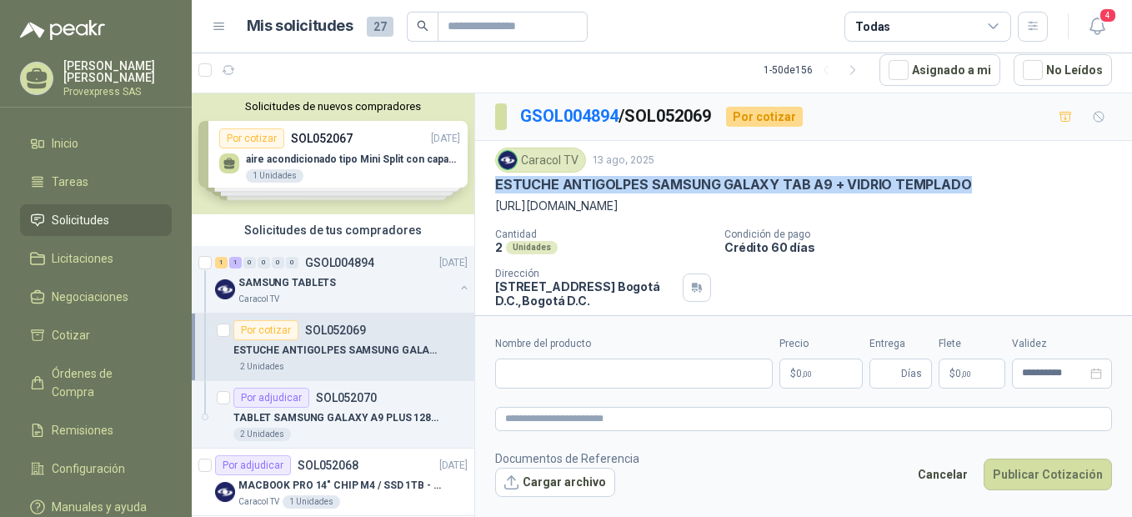
drag, startPoint x: 977, startPoint y: 182, endPoint x: 481, endPoint y: 190, distance: 496.2
click at [481, 190] on div "Caracol TV 13 ago, 2025 ESTUCHE ANTIGOLPES SAMSUNG GALAXY TAB A9 + [PERSON_NAME…" at bounding box center [803, 227] width 657 height 173
copy p "ESTUCHE ANTIGOLPES SAMSUNG GALAXY TAB A9 + VIDRIO TEMPLADO"
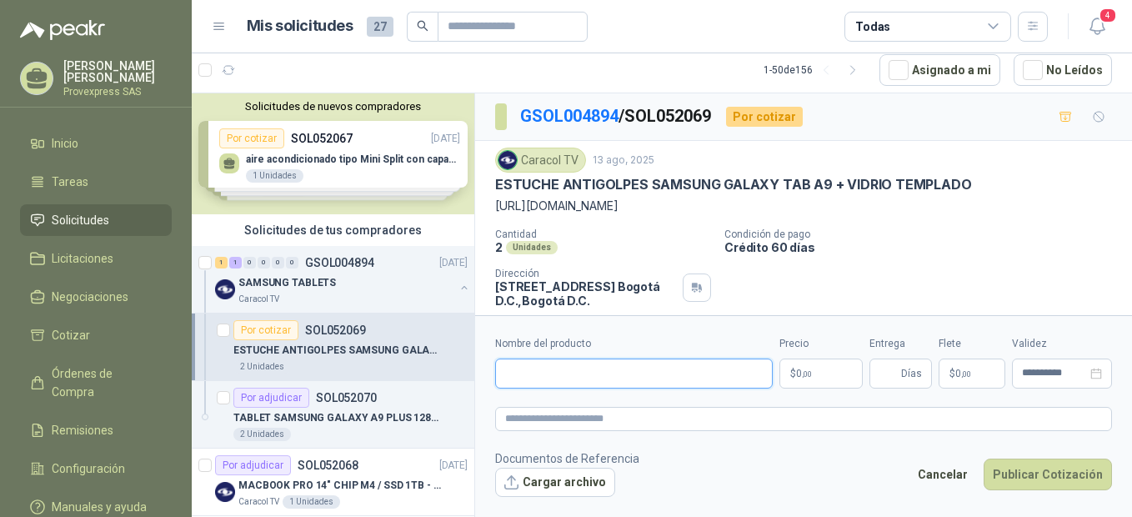
click at [521, 373] on input "Nombre del producto" at bounding box center [634, 374] width 278 height 30
paste input "**********"
type input "**********"
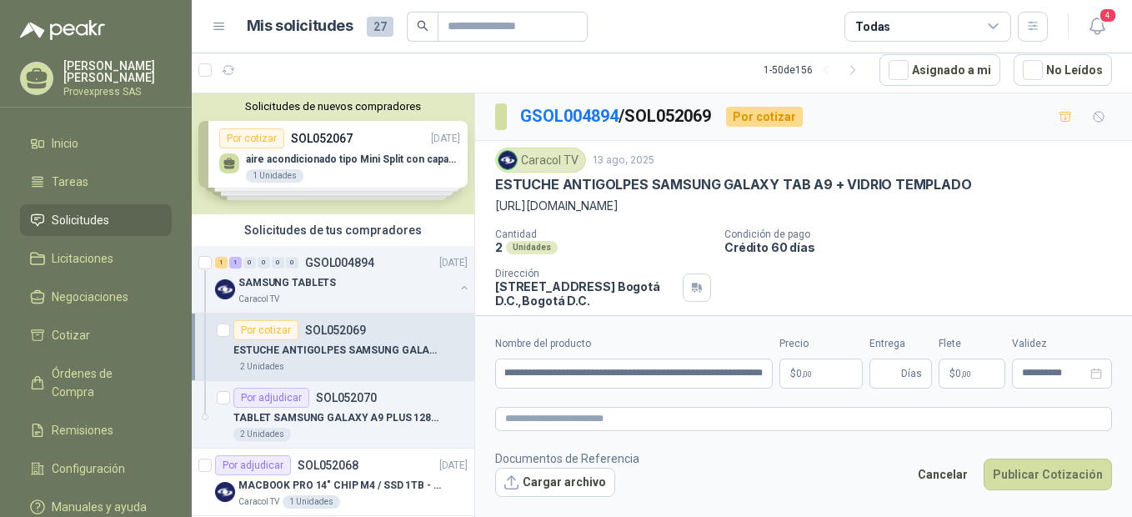
click at [813, 378] on p "$ 0 ,00" at bounding box center [821, 374] width 83 height 30
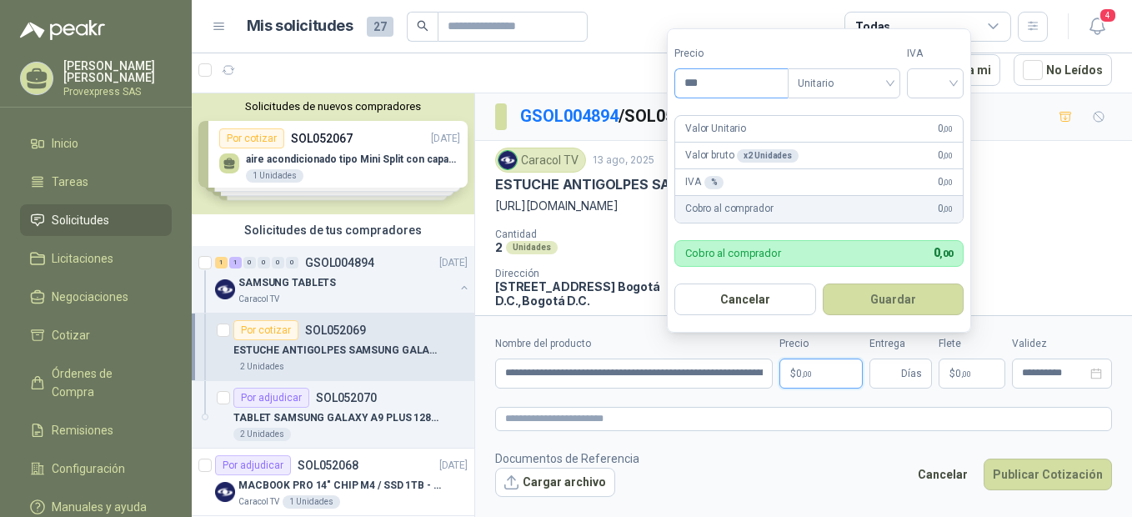
click at [713, 87] on input "***" at bounding box center [731, 83] width 113 height 28
click at [964, 75] on div at bounding box center [935, 83] width 57 height 30
type input "*********"
click at [938, 123] on div "19%" at bounding box center [939, 117] width 31 height 18
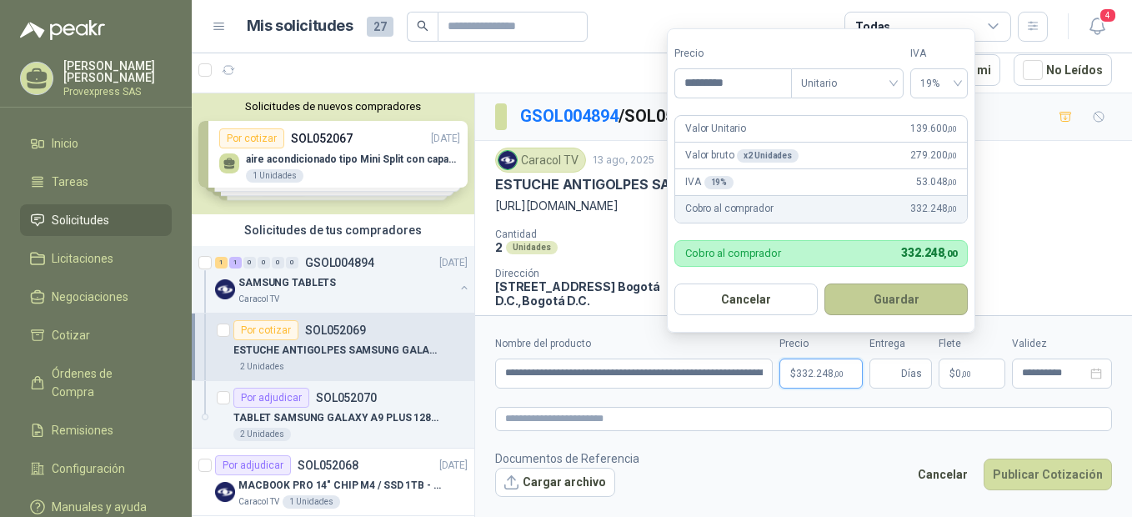
click at [886, 306] on button "Guardar" at bounding box center [896, 300] width 143 height 32
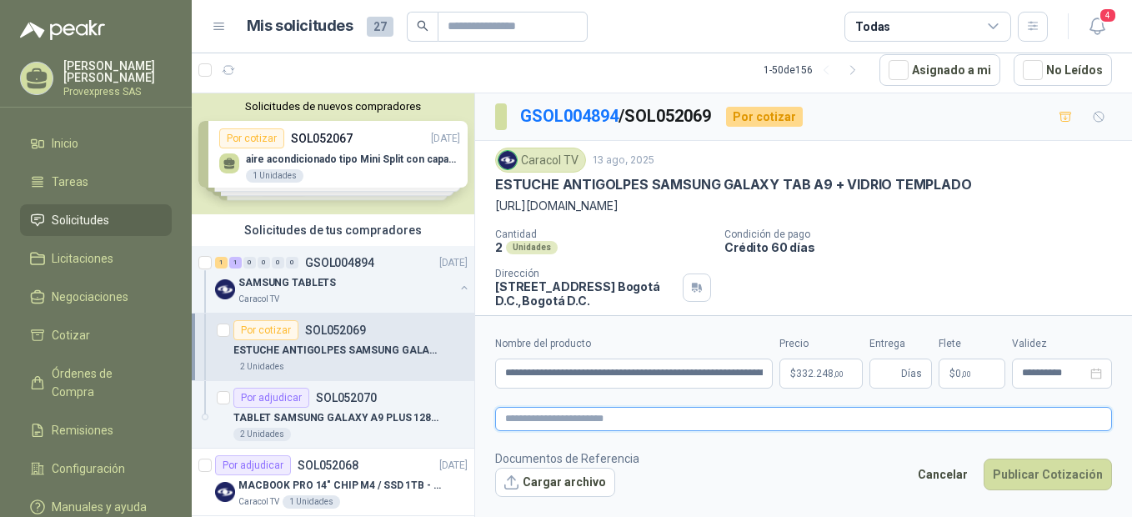
click at [529, 420] on textarea at bounding box center [803, 419] width 617 height 24
paste textarea "**********"
type textarea "**********"
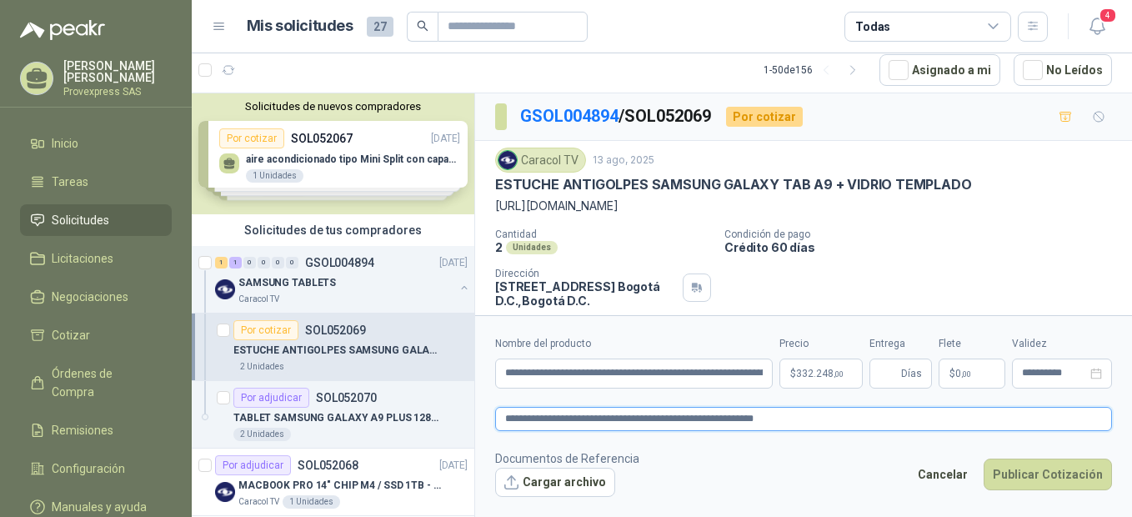
type textarea "**********"
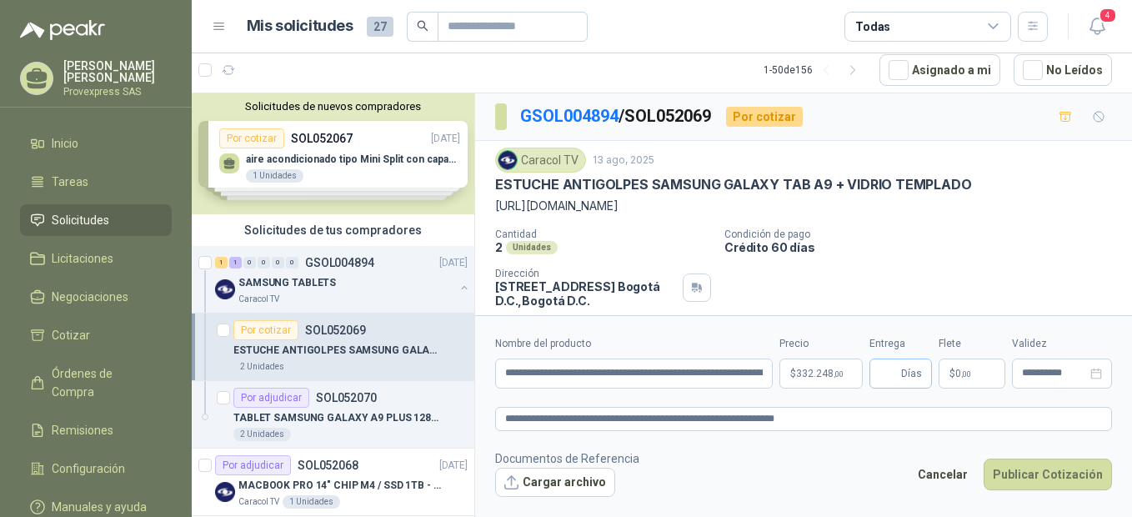
click at [909, 368] on span "Días" at bounding box center [911, 373] width 21 height 28
type input "*"
click at [536, 486] on button "Cargar archivo" at bounding box center [555, 483] width 120 height 30
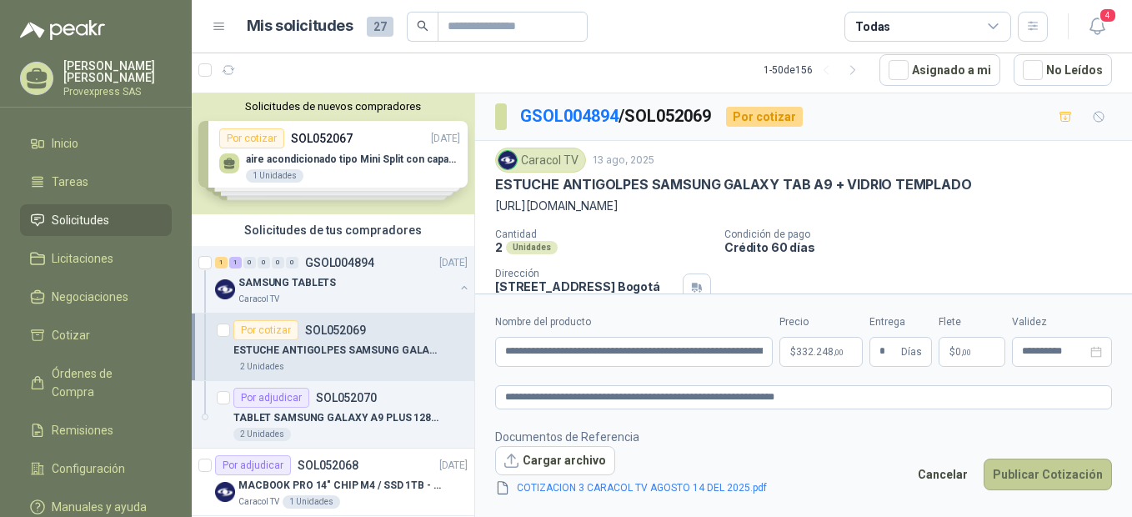
click at [1042, 474] on button "Publicar Cotización" at bounding box center [1048, 475] width 128 height 32
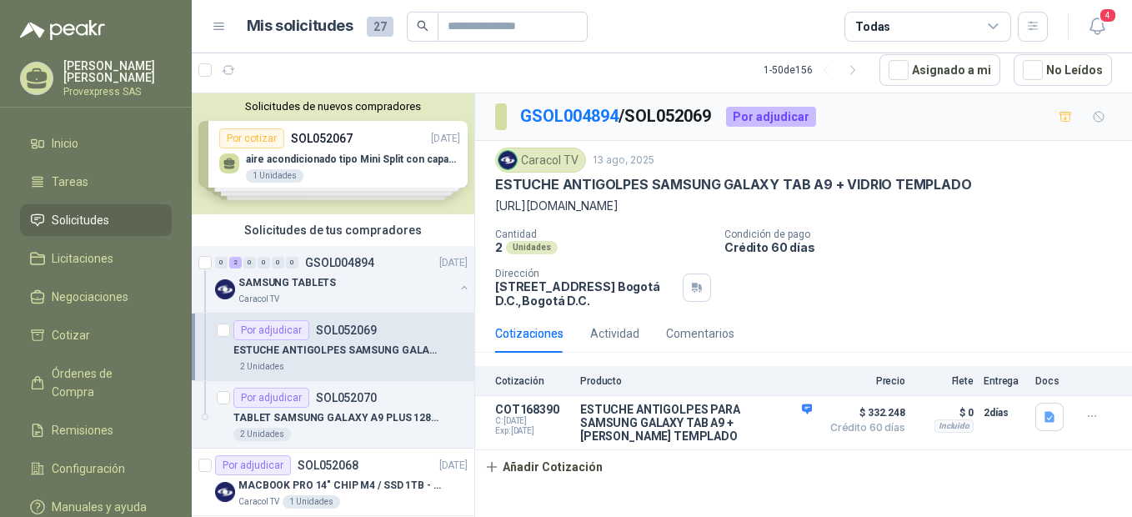
scroll to position [371, 0]
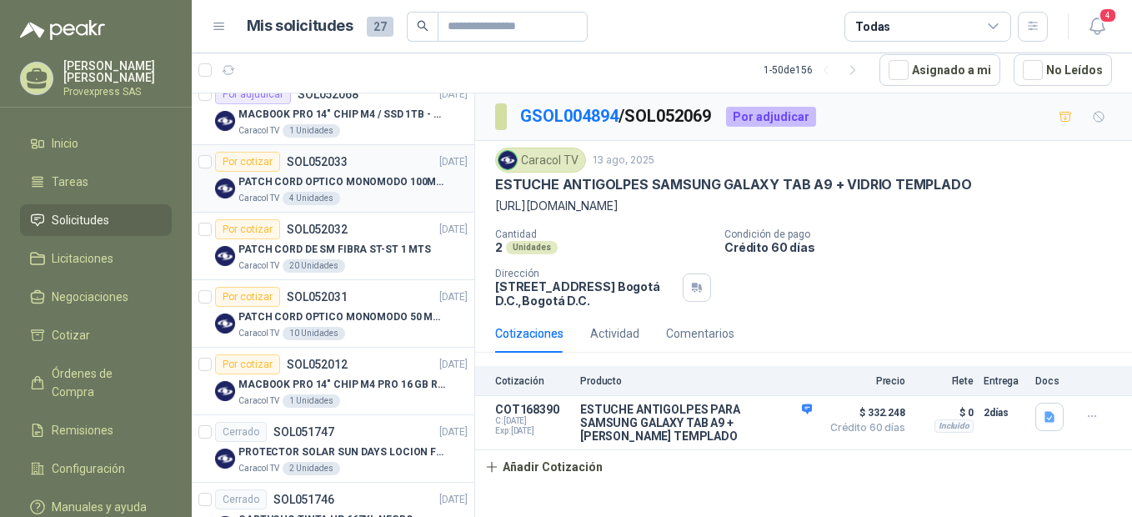
click at [246, 159] on div "Por cotizar" at bounding box center [247, 162] width 65 height 20
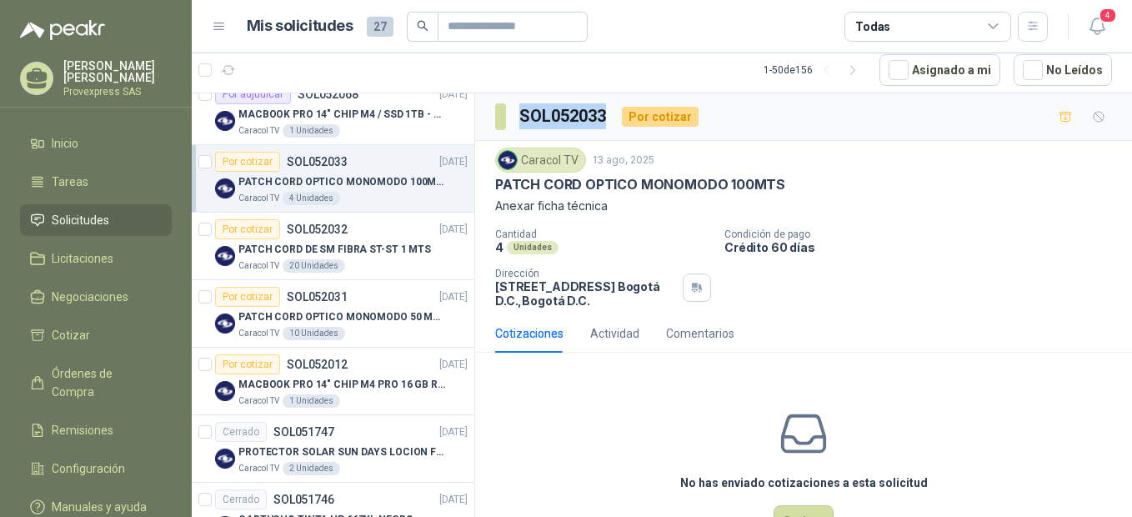
drag, startPoint x: 610, startPoint y: 113, endPoint x: 500, endPoint y: 112, distance: 109.3
click at [500, 112] on section "SOL052033" at bounding box center [551, 116] width 113 height 27
copy section "SOL052033"
click at [798, 513] on button "Cotizar" at bounding box center [804, 521] width 60 height 32
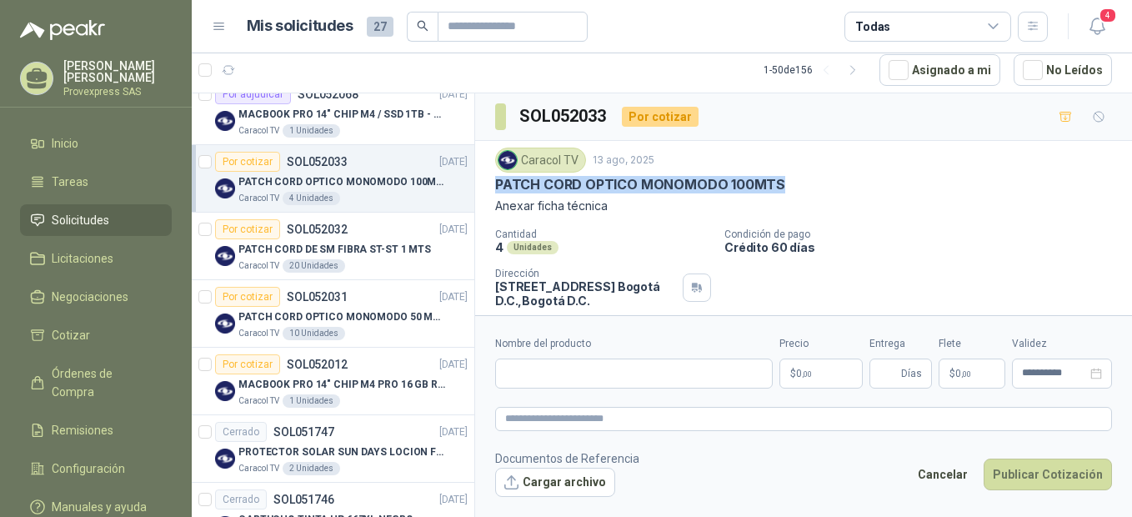
drag, startPoint x: 791, startPoint y: 180, endPoint x: 493, endPoint y: 182, distance: 298.5
click at [493, 182] on div "Caracol TV 13 ago, 2025 PATCH CORD OPTICO MONOMODO 100MTS Anexar ficha técnica …" at bounding box center [803, 227] width 657 height 173
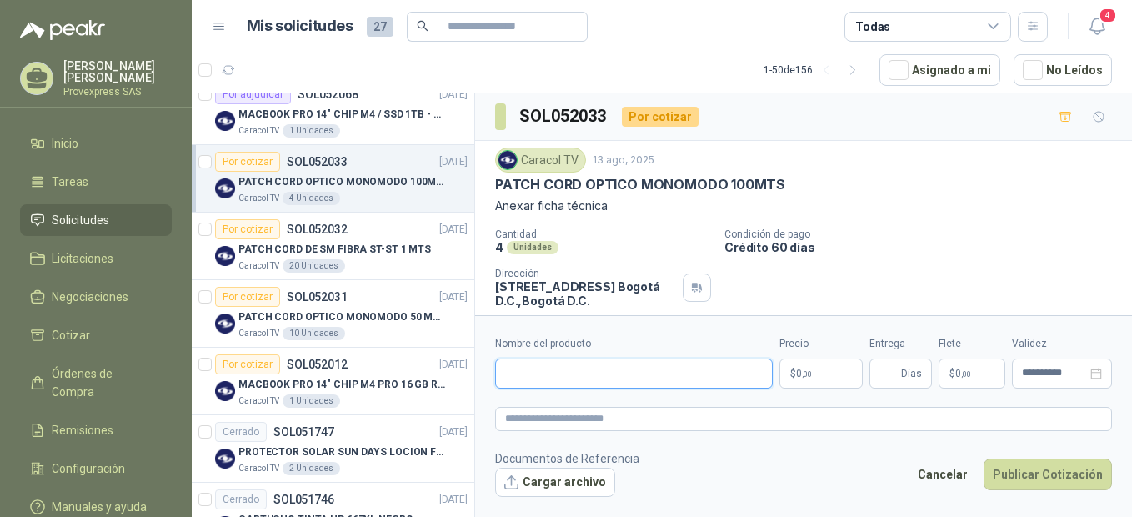
click at [519, 368] on input "Nombre del producto" at bounding box center [634, 374] width 278 height 30
click at [518, 372] on input "Nombre del producto" at bounding box center [634, 374] width 278 height 30
paste input "**********"
type input "**********"
click at [816, 372] on p "$ 0 ,00" at bounding box center [821, 374] width 83 height 30
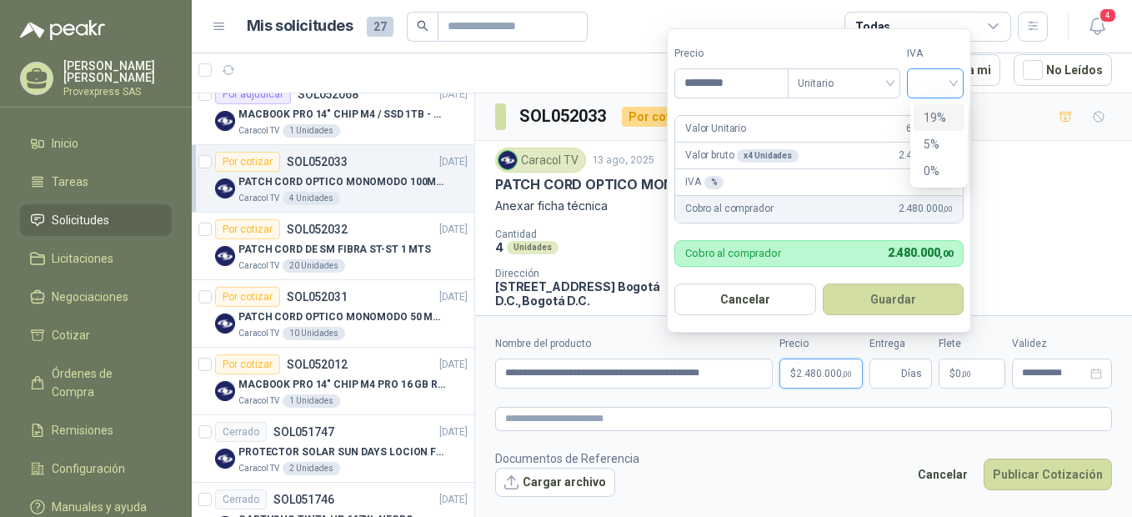
click at [961, 78] on div at bounding box center [935, 83] width 57 height 30
type input "*********"
click at [950, 114] on div "19%" at bounding box center [939, 117] width 31 height 18
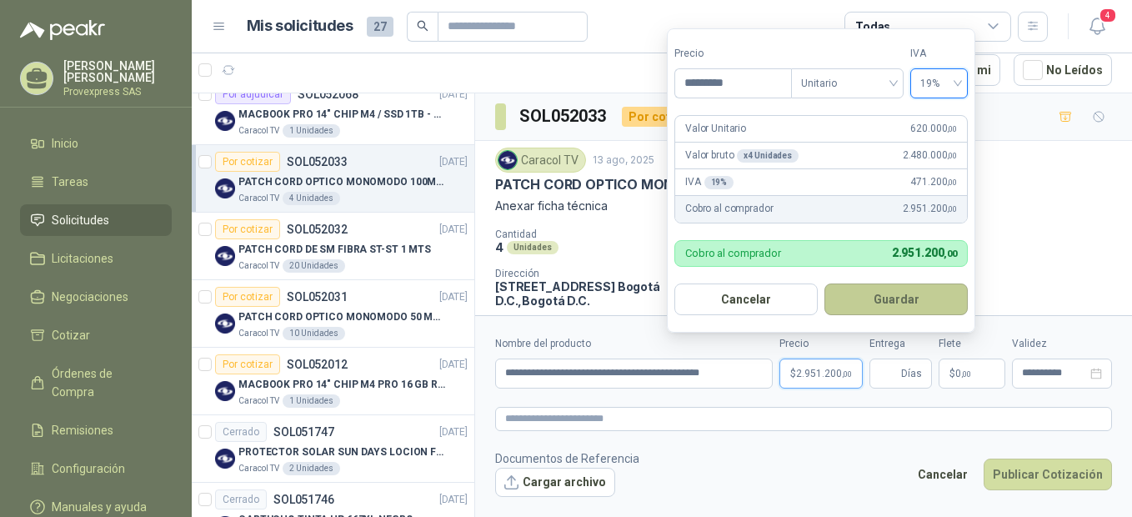
click at [899, 310] on button "Guardar" at bounding box center [896, 300] width 143 height 32
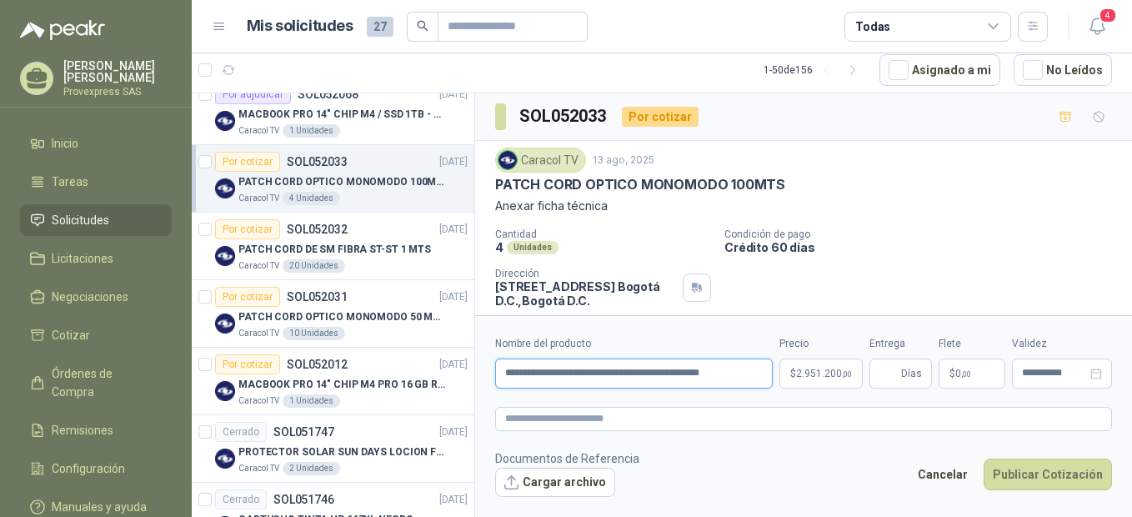
drag, startPoint x: 739, startPoint y: 374, endPoint x: 490, endPoint y: 384, distance: 248.7
click at [490, 384] on form "**********" at bounding box center [803, 416] width 657 height 202
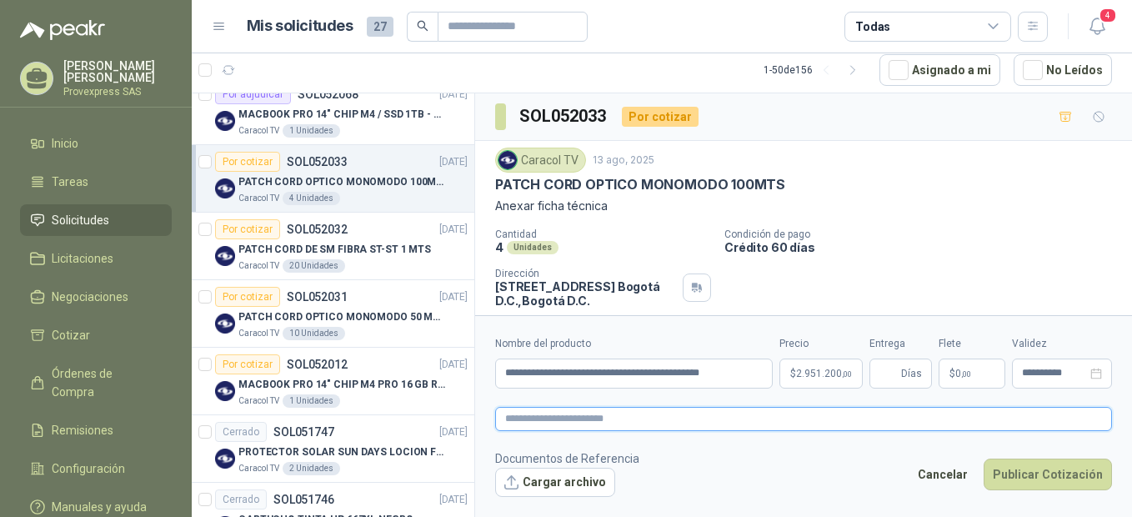
click at [522, 429] on textarea at bounding box center [803, 419] width 617 height 24
paste textarea "**********"
type textarea "**********"
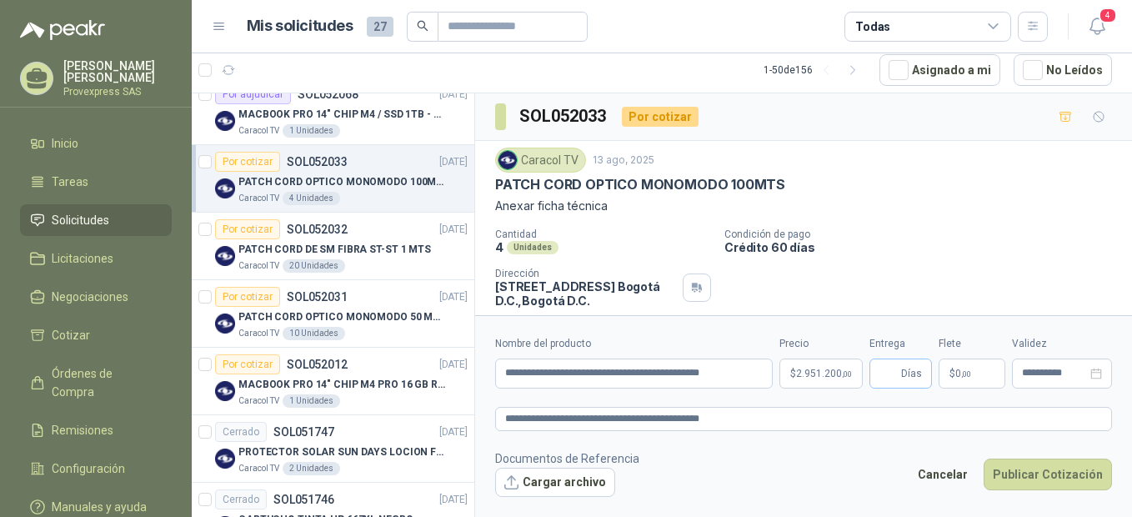
click at [911, 373] on span "Días" at bounding box center [911, 373] width 21 height 28
click at [896, 379] on input "Entrega" at bounding box center [889, 373] width 18 height 28
type input "*"
click at [529, 485] on button "Cargar archivo" at bounding box center [555, 483] width 120 height 30
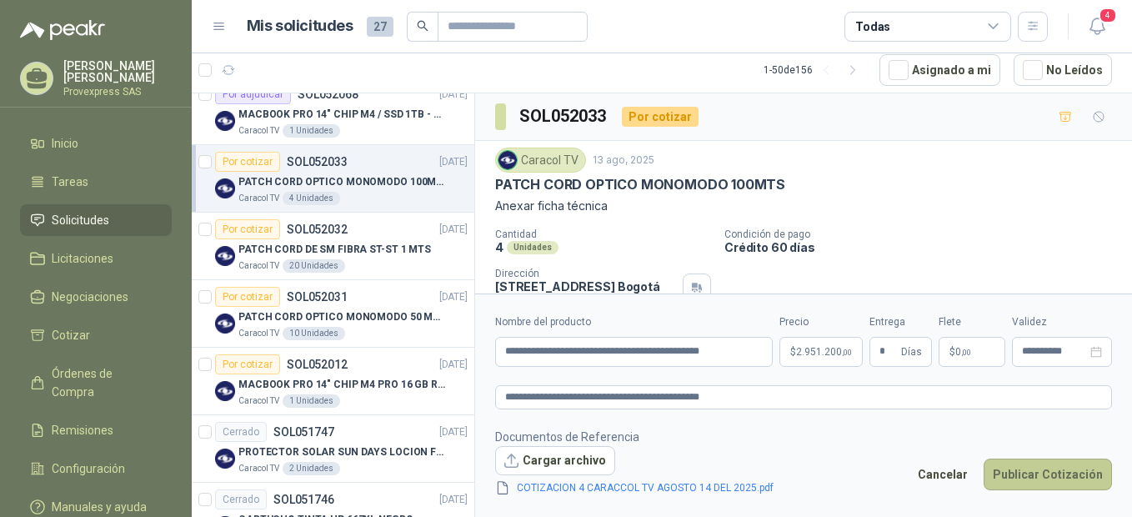
click at [1037, 474] on button "Publicar Cotización" at bounding box center [1048, 475] width 128 height 32
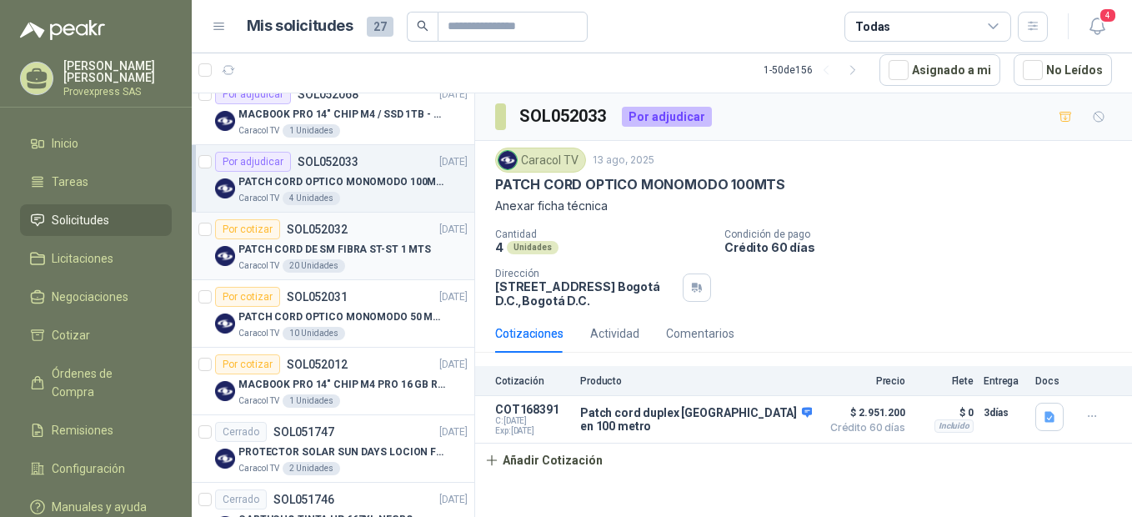
click at [252, 227] on div "Por cotizar" at bounding box center [247, 229] width 65 height 20
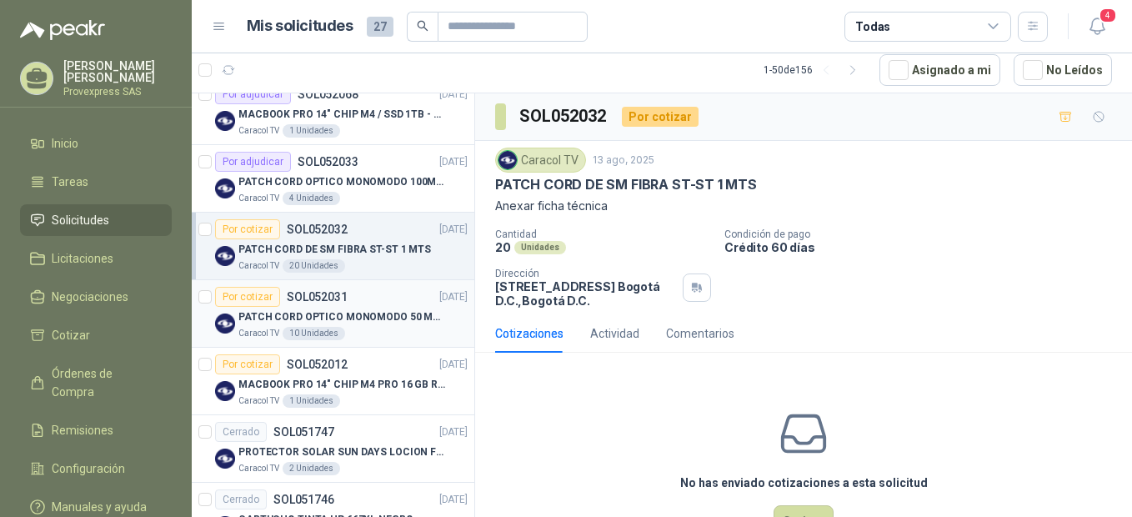
click at [244, 304] on div "Por cotizar" at bounding box center [247, 297] width 65 height 20
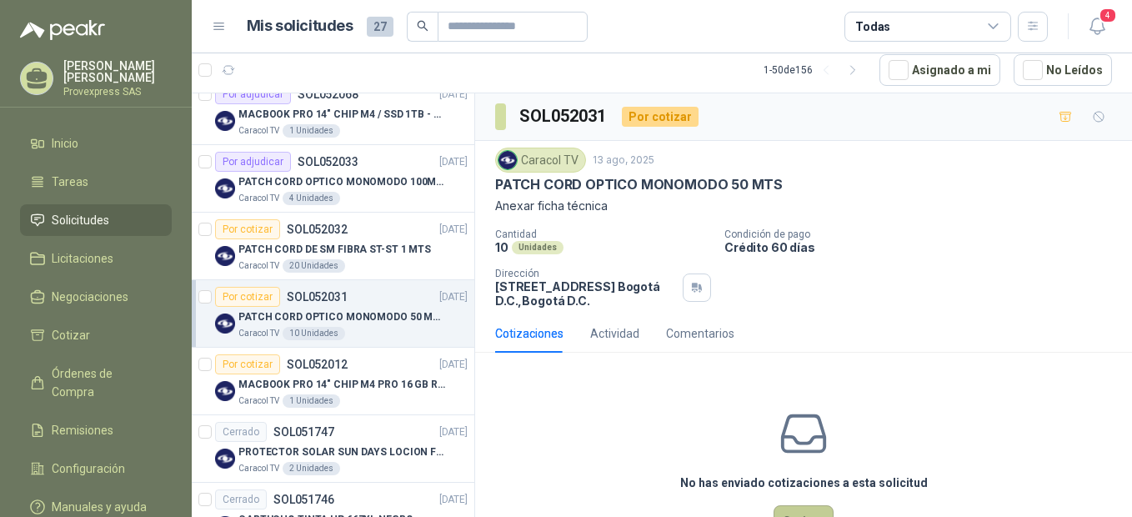
click at [785, 510] on button "Cotizar" at bounding box center [804, 521] width 60 height 32
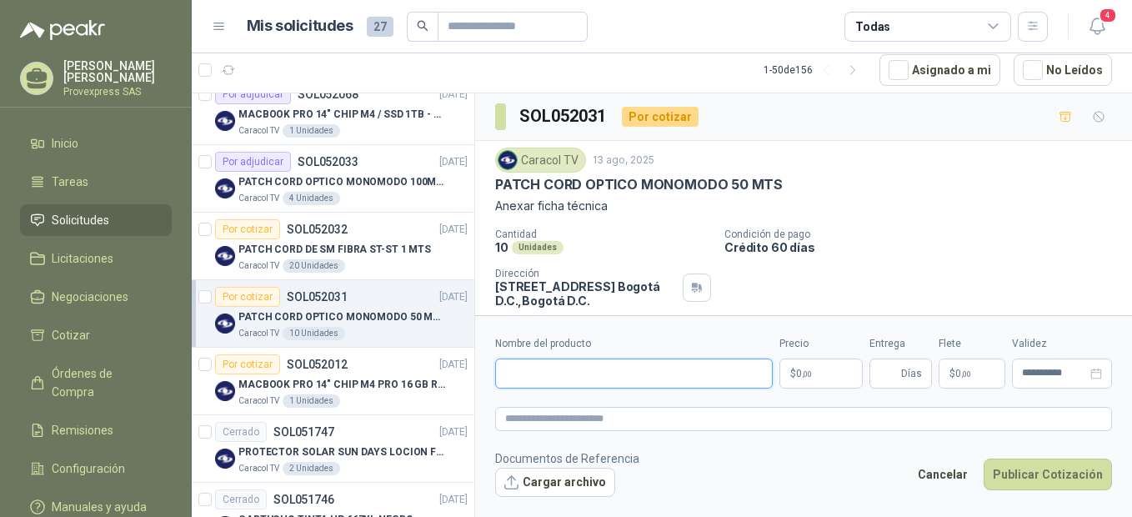
click at [513, 375] on input "Nombre del producto" at bounding box center [634, 374] width 278 height 30
paste input "**********"
type input "**********"
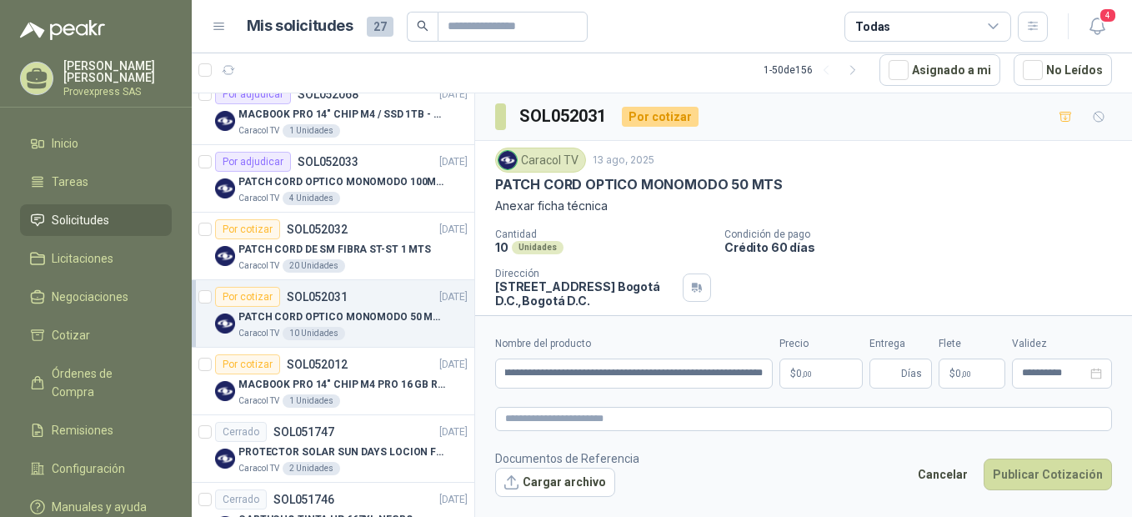
scroll to position [0, 0]
